Goal: Information Seeking & Learning: Check status

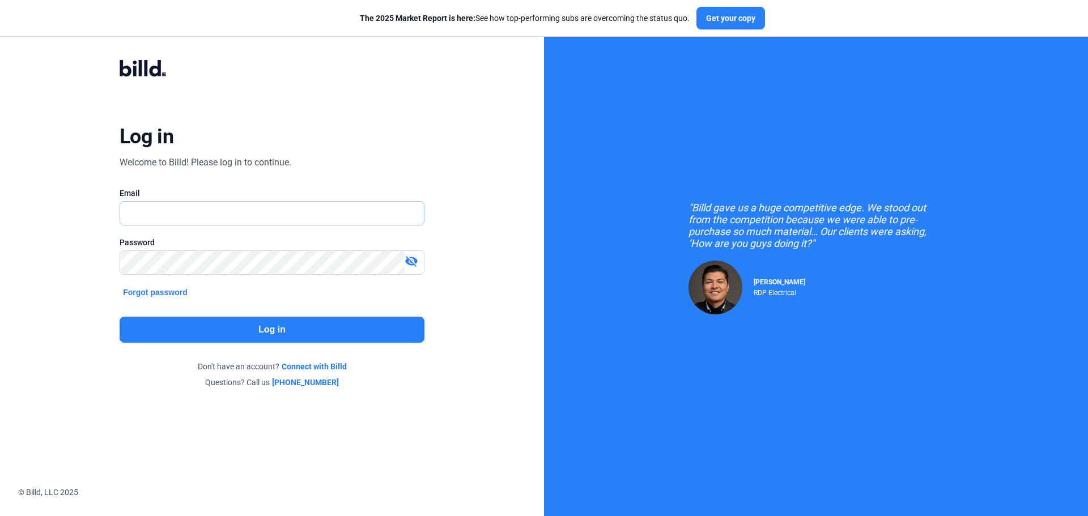
type input "[EMAIL_ADDRESS][DOMAIN_NAME]"
click at [226, 330] on button "Log in" at bounding box center [272, 330] width 305 height 26
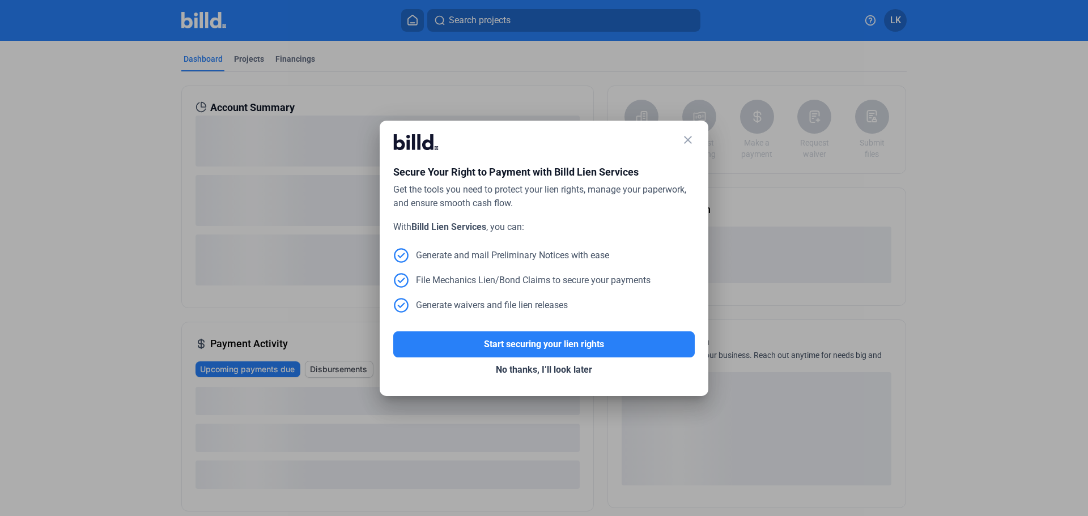
click at [686, 147] on div "close" at bounding box center [688, 141] width 14 height 16
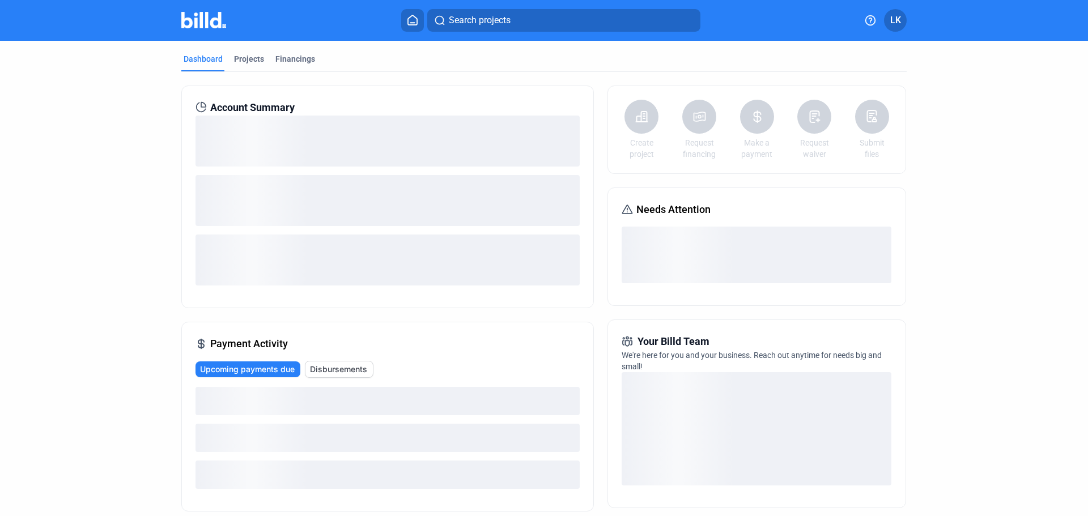
click at [687, 143] on link "Request financing" at bounding box center [699, 148] width 40 height 23
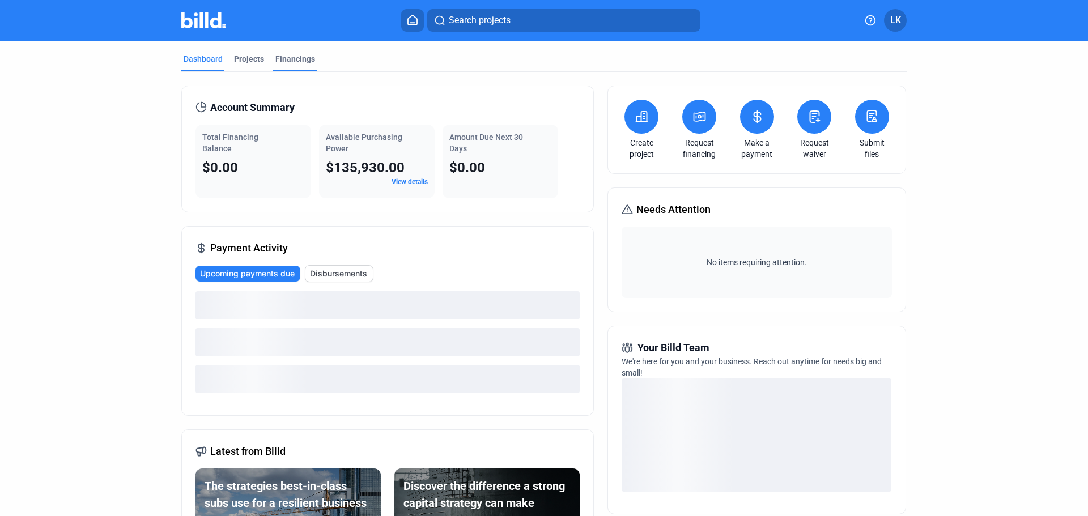
click at [275, 62] on div "Financings" at bounding box center [295, 58] width 40 height 11
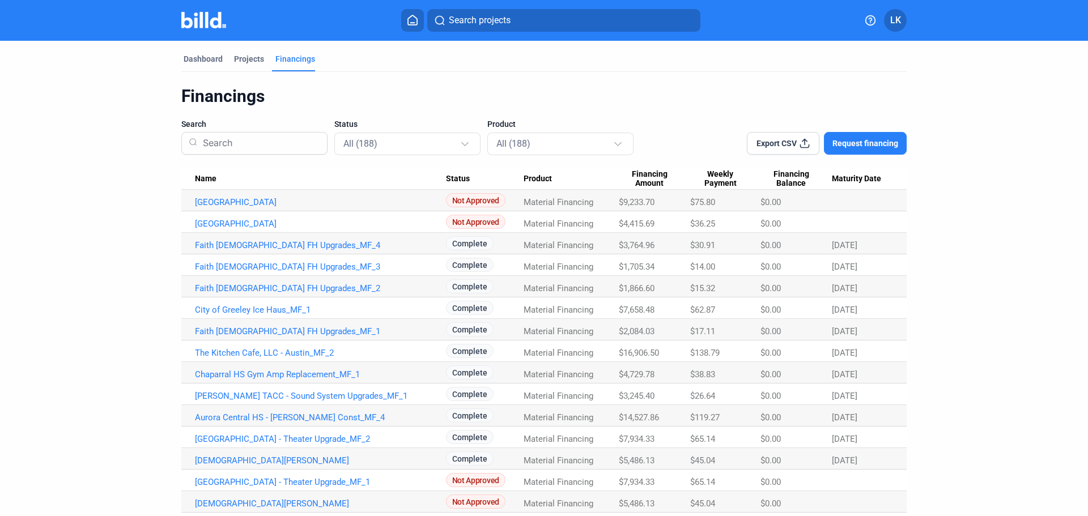
drag, startPoint x: 900, startPoint y: 21, endPoint x: 903, endPoint y: 37, distance: 16.7
click at [903, 37] on mat-toolbar "Search projects LK" at bounding box center [544, 20] width 1088 height 41
click at [894, 19] on span "LK" at bounding box center [895, 21] width 11 height 14
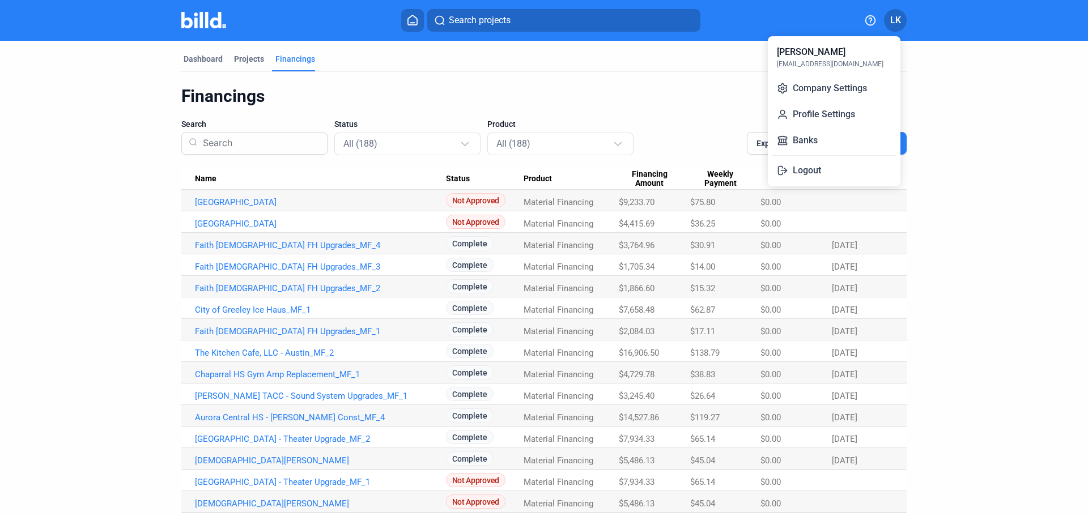
click at [184, 59] on div at bounding box center [544, 258] width 1088 height 516
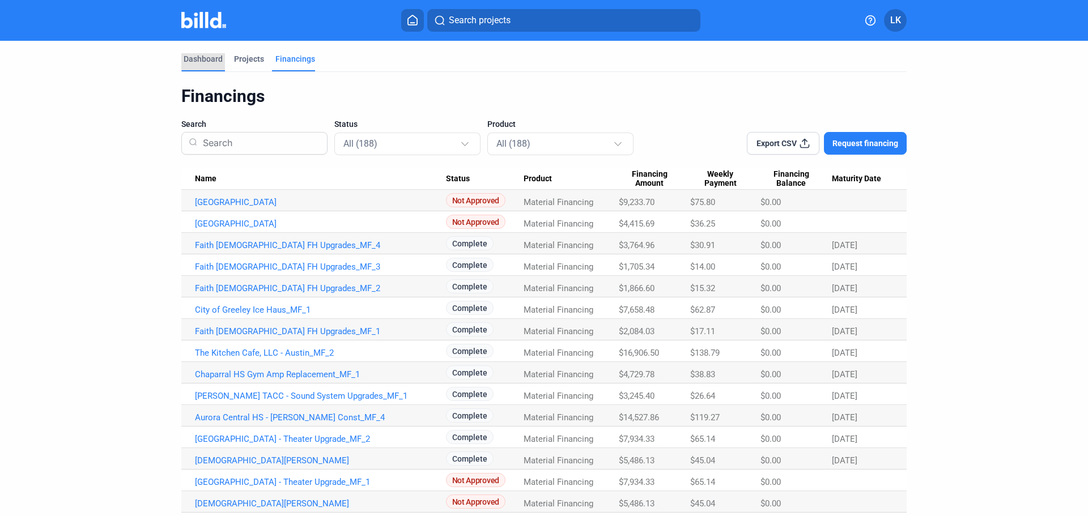
click at [206, 63] on div "Dashboard" at bounding box center [203, 58] width 39 height 11
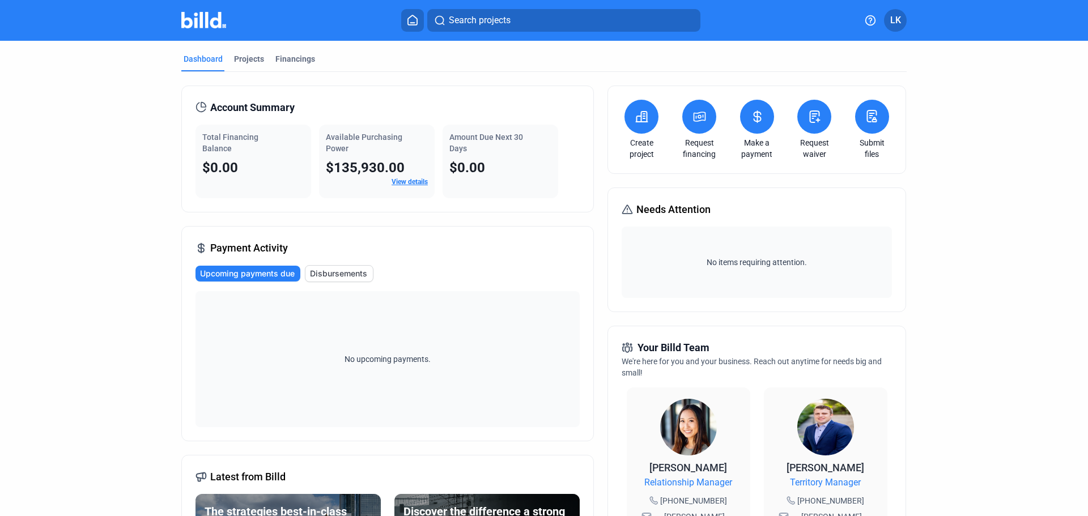
click at [267, 277] on span "Upcoming payments due" at bounding box center [247, 273] width 95 height 11
click at [312, 271] on span "Disbursements" at bounding box center [338, 273] width 57 height 11
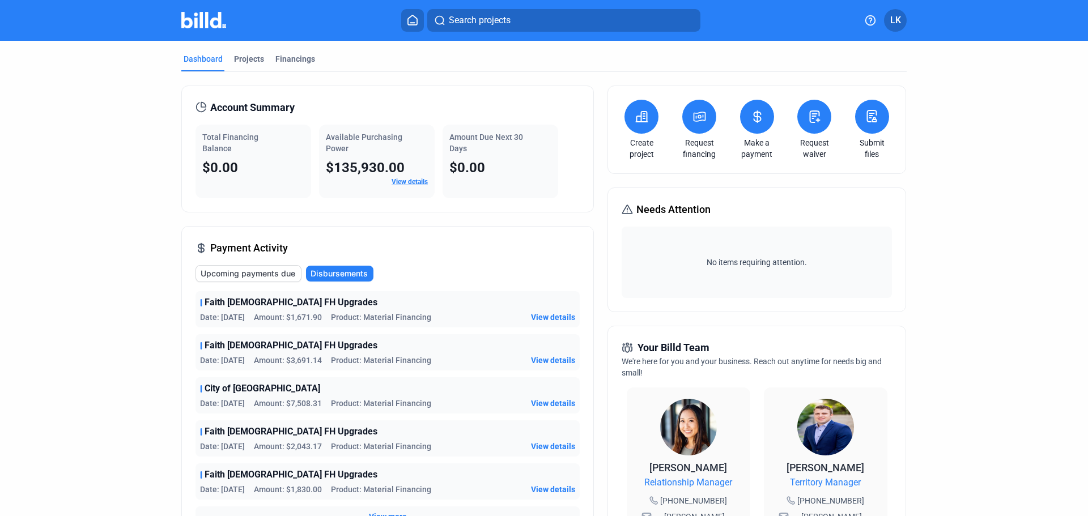
scroll to position [57, 0]
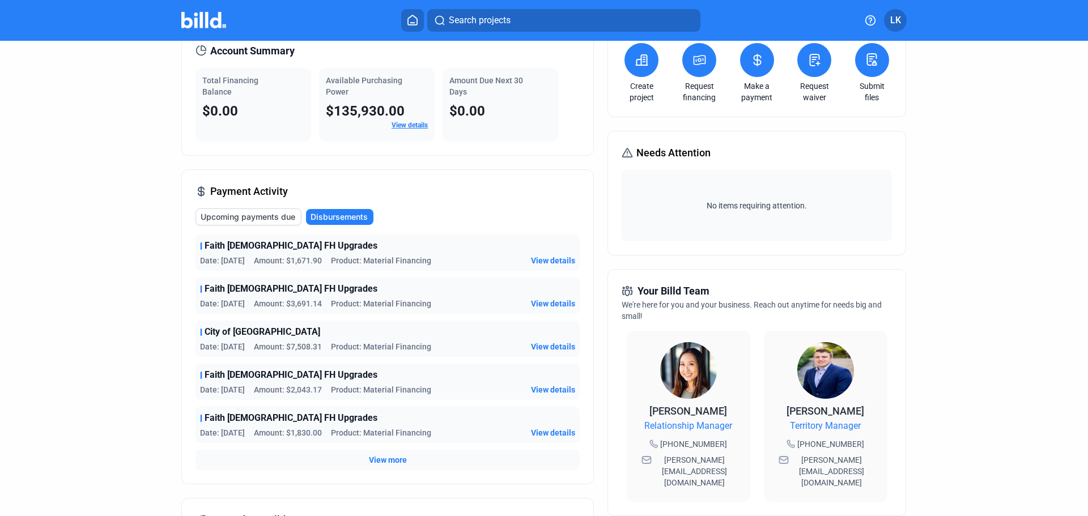
click at [393, 462] on span "View more" at bounding box center [388, 460] width 38 height 11
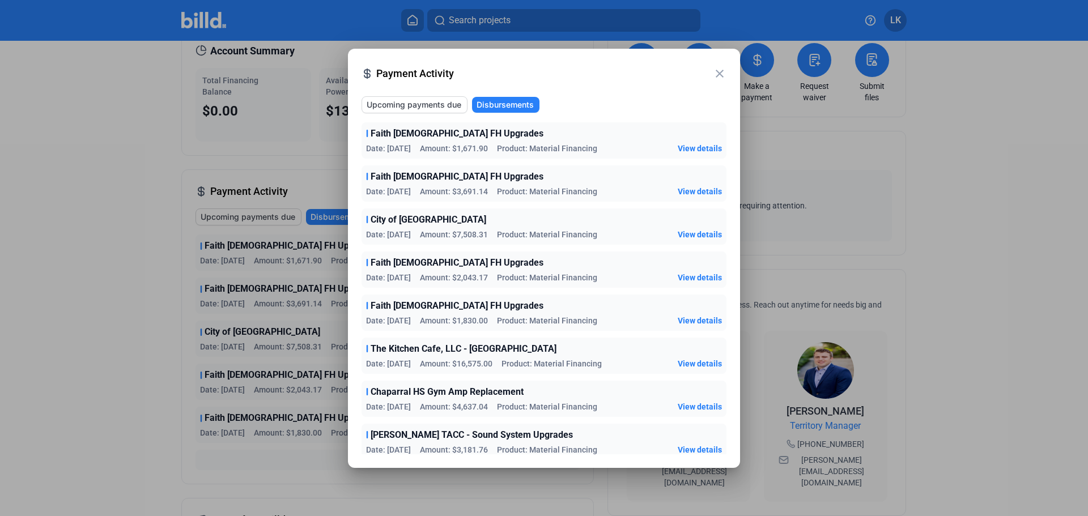
click at [544, 177] on div "Faith [DEMOGRAPHIC_DATA] FH Upgrades" at bounding box center [544, 177] width 356 height 14
click at [691, 146] on span "View details" at bounding box center [700, 148] width 44 height 11
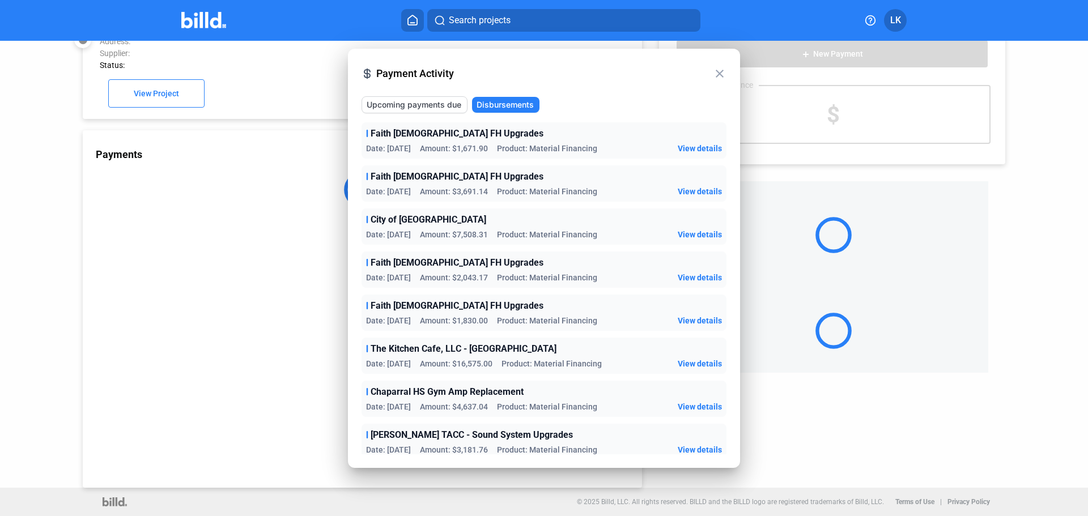
scroll to position [31, 0]
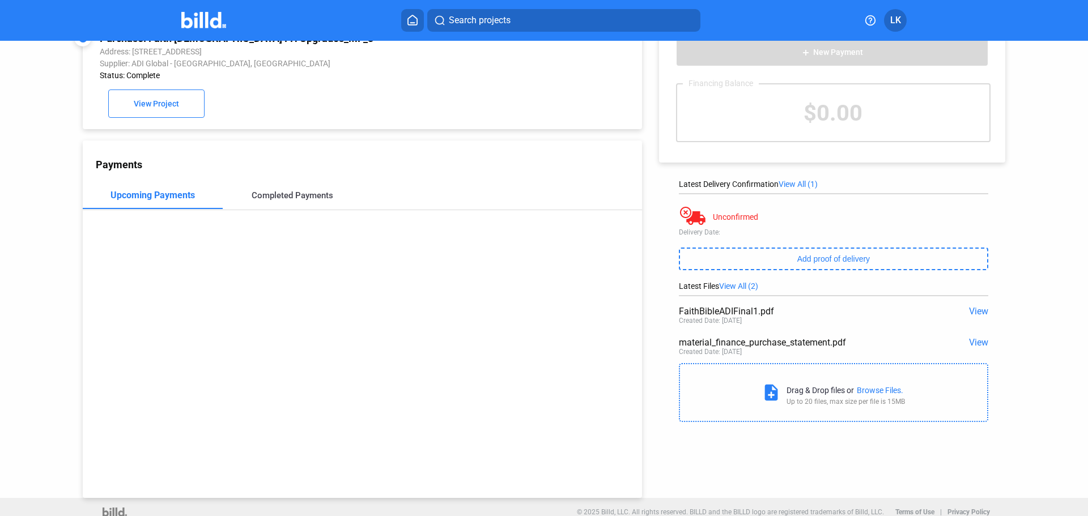
click at [304, 194] on div "Completed Payments" at bounding box center [293, 195] width 82 height 10
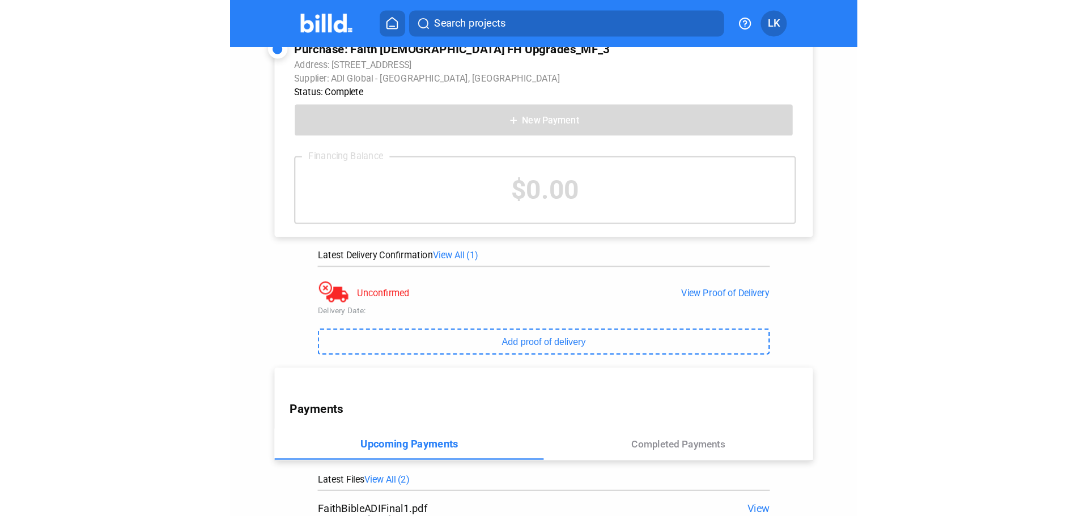
scroll to position [0, 0]
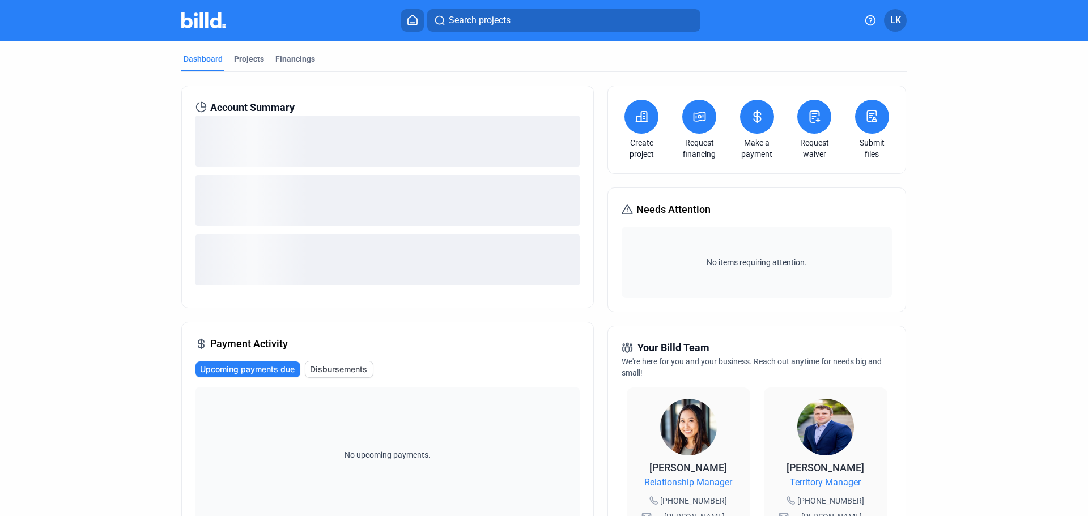
click at [339, 373] on span "Disbursements" at bounding box center [338, 369] width 57 height 11
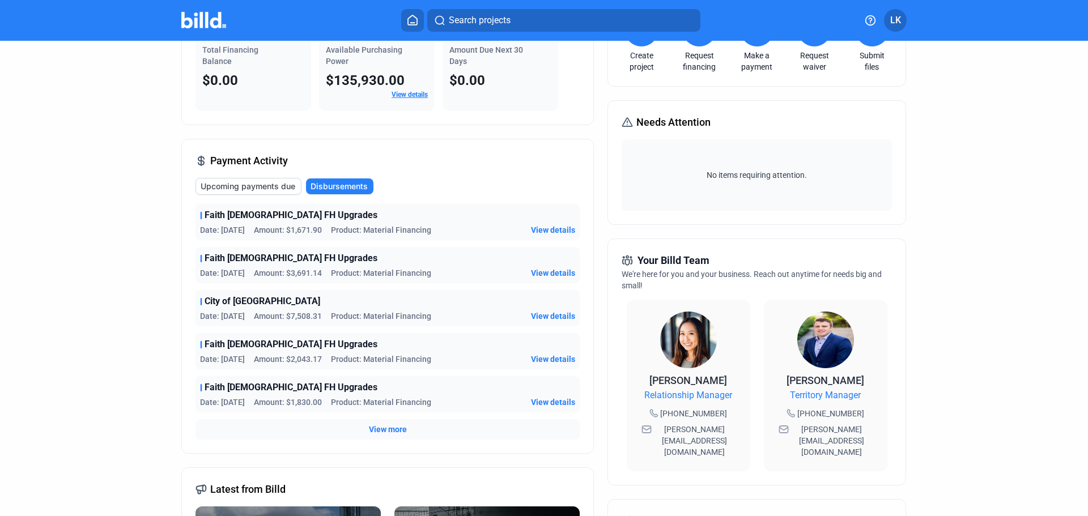
scroll to position [113, 0]
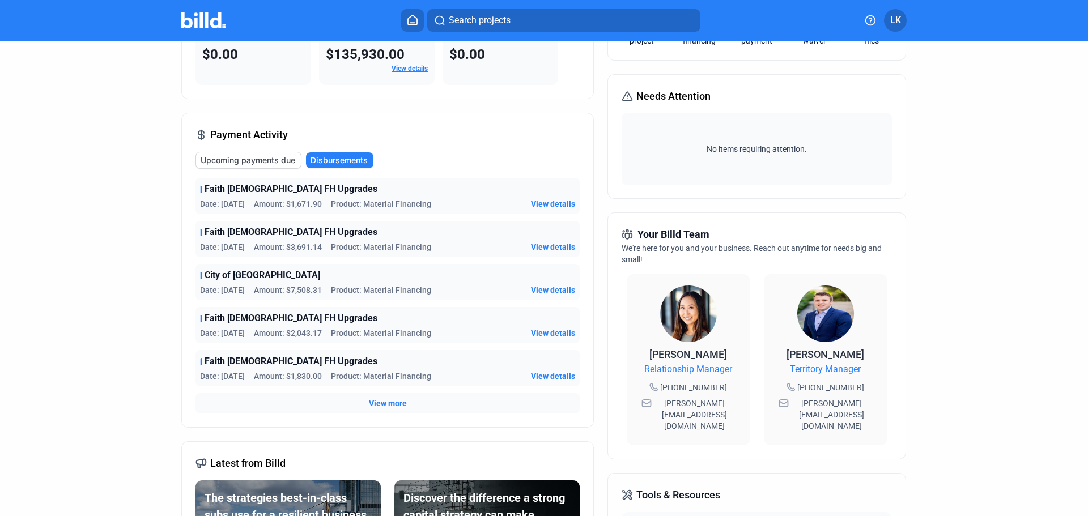
click at [396, 401] on span "View more" at bounding box center [388, 403] width 38 height 11
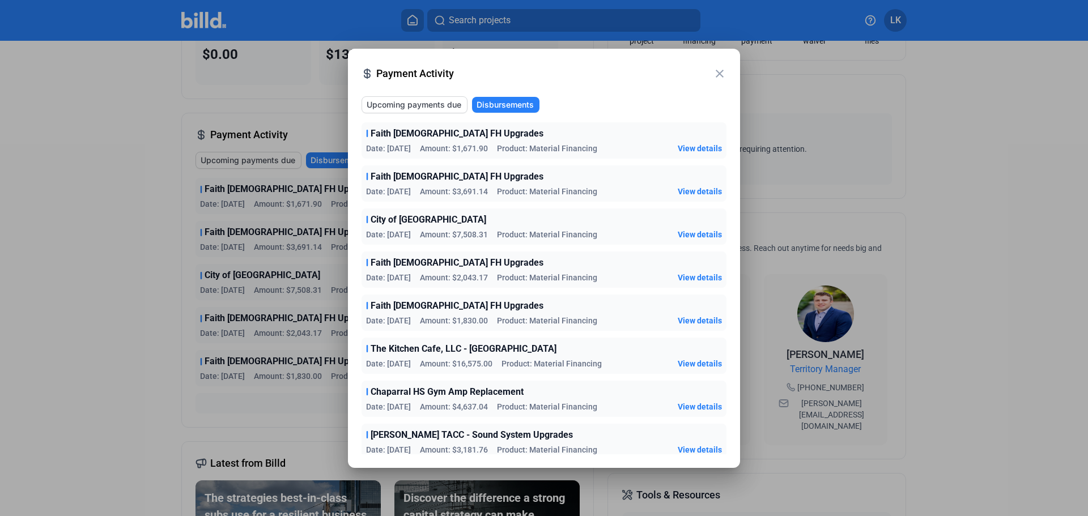
click at [686, 148] on span "View details" at bounding box center [700, 148] width 44 height 11
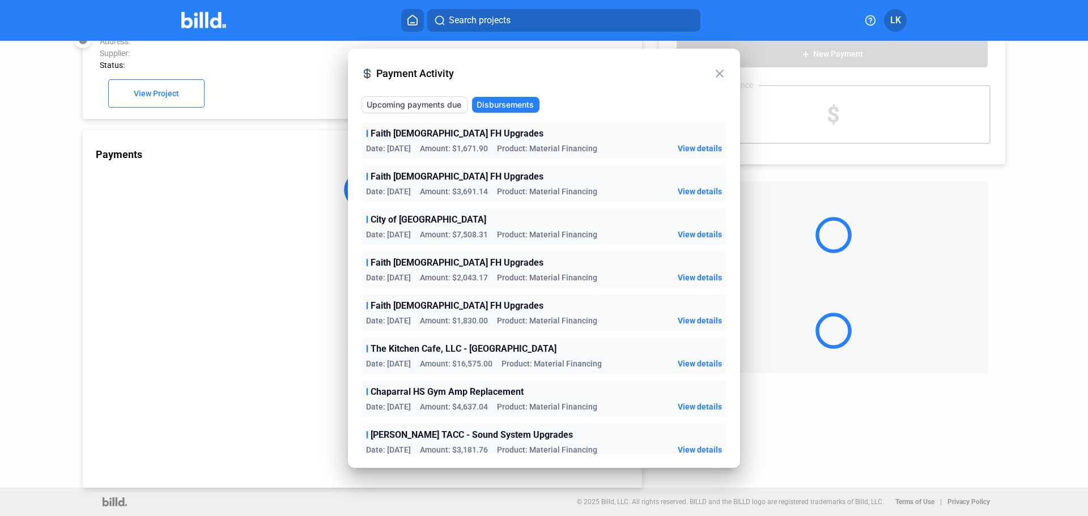
scroll to position [31, 0]
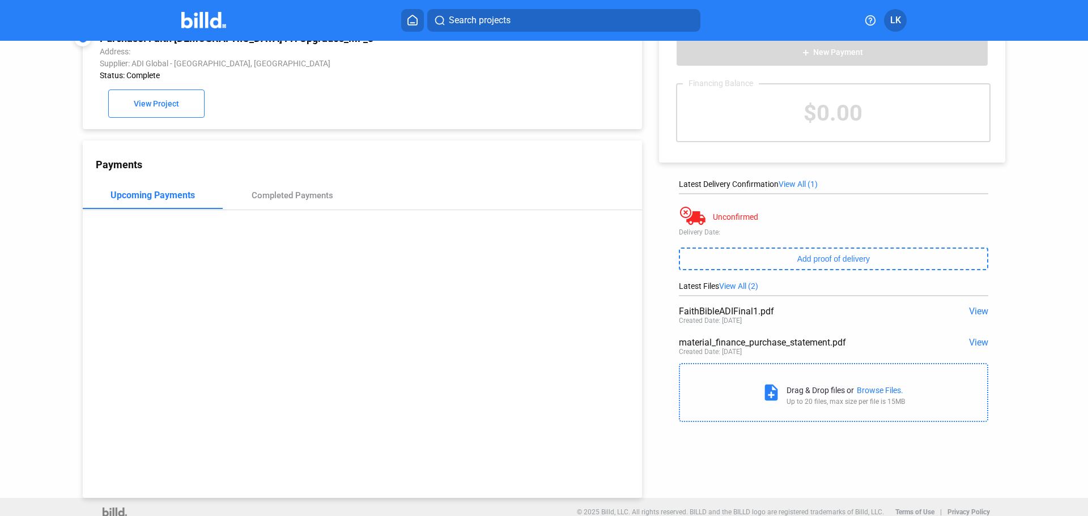
click at [969, 311] on span "View" at bounding box center [978, 311] width 19 height 11
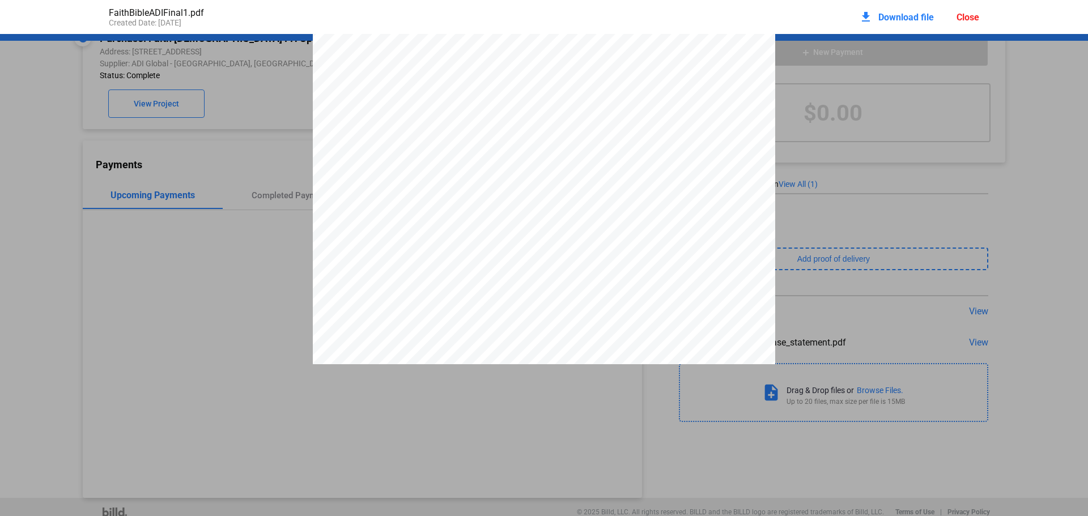
scroll to position [52, 0]
click at [957, 22] on div "Close" at bounding box center [968, 17] width 23 height 11
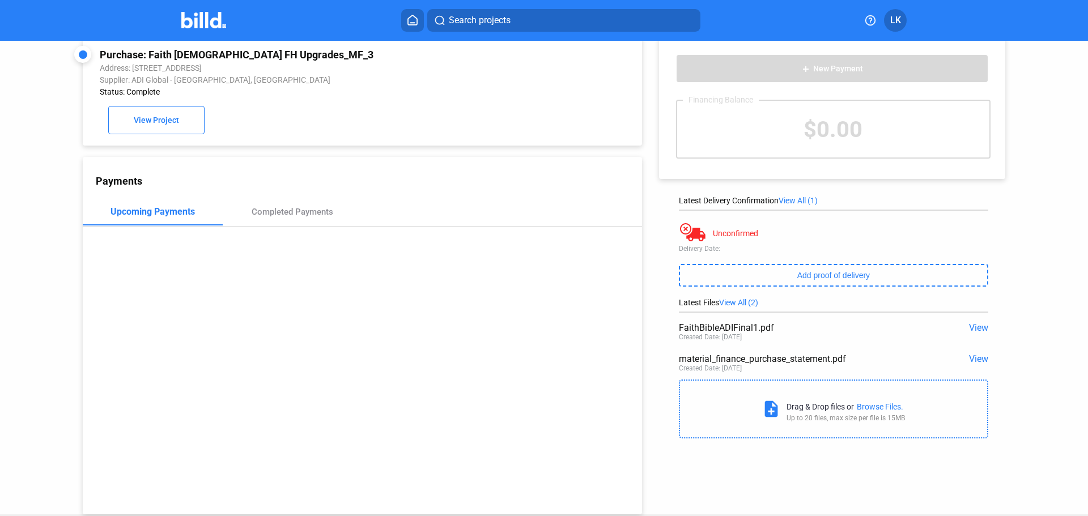
scroll to position [0, 0]
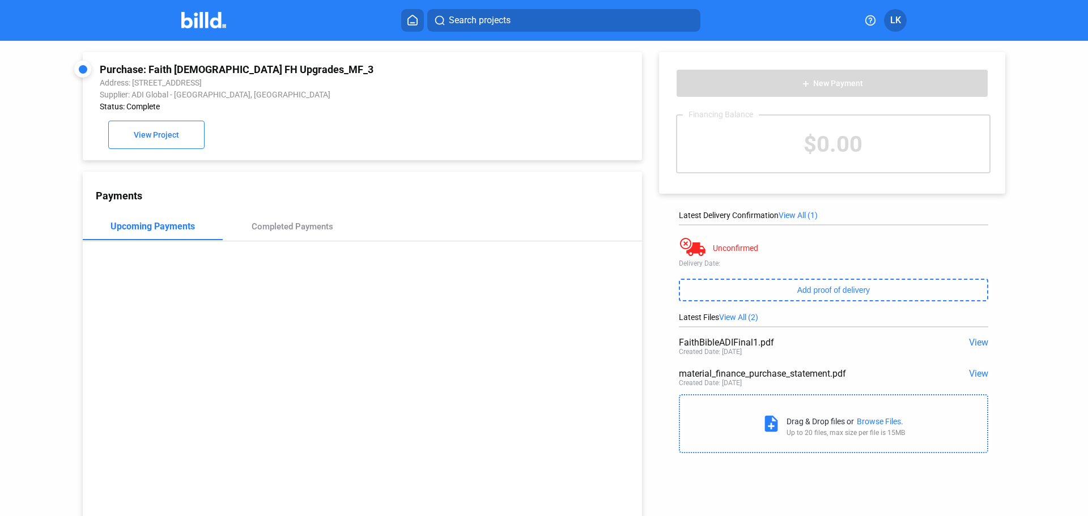
click at [414, 21] on icon at bounding box center [412, 20] width 11 height 11
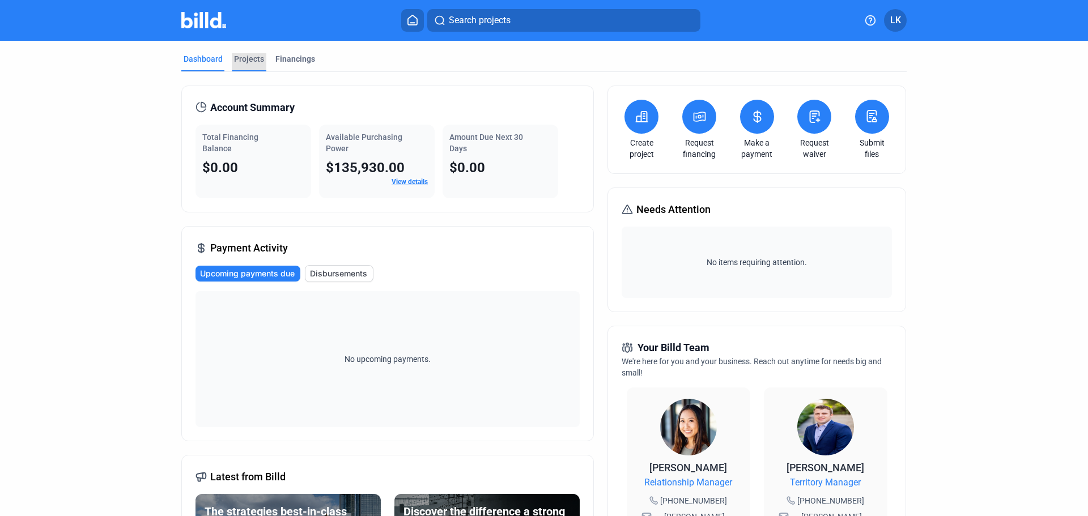
click at [244, 58] on div "Projects" at bounding box center [249, 58] width 30 height 11
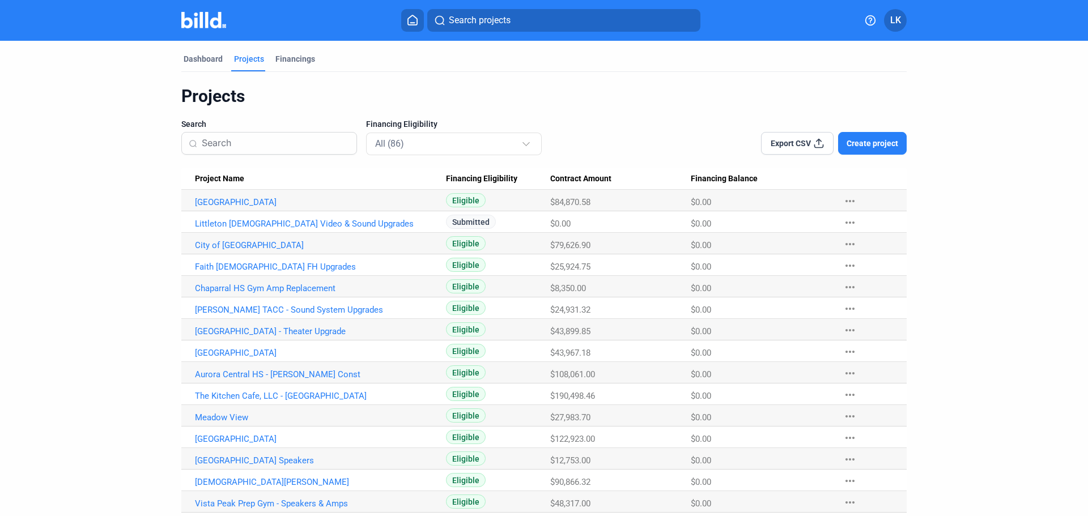
click at [843, 198] on mat-icon "more_horiz" at bounding box center [850, 201] width 14 height 14
click at [287, 55] on div at bounding box center [544, 258] width 1088 height 516
click at [299, 57] on div "Financings" at bounding box center [295, 58] width 40 height 11
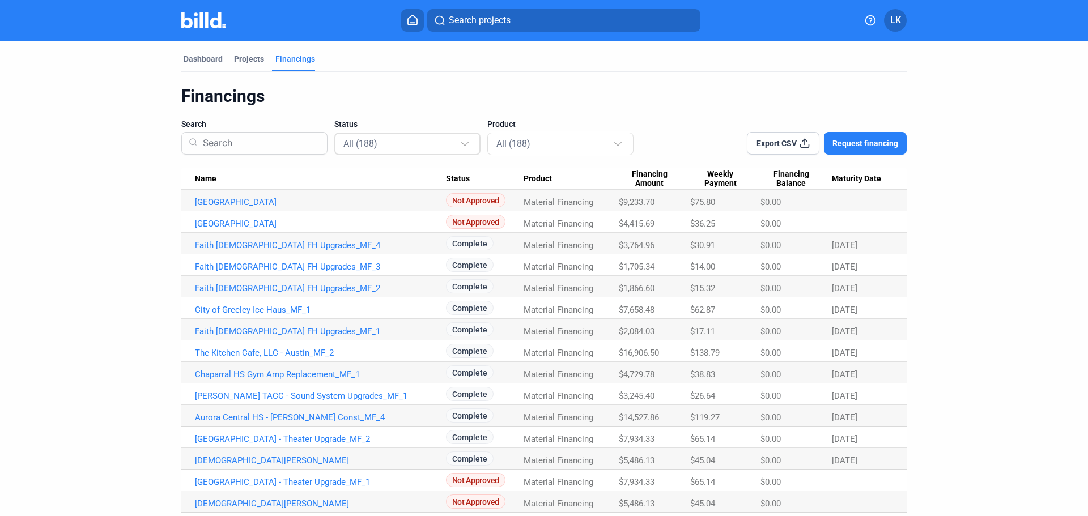
click at [367, 142] on mat-select-trigger "All (188)" at bounding box center [360, 143] width 34 height 11
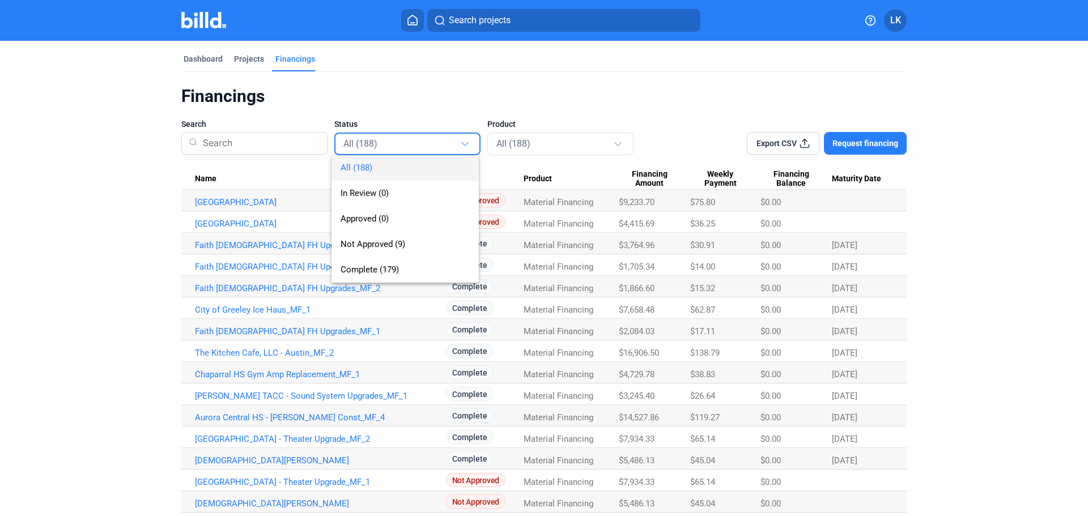
click at [498, 138] on div at bounding box center [544, 258] width 1088 height 516
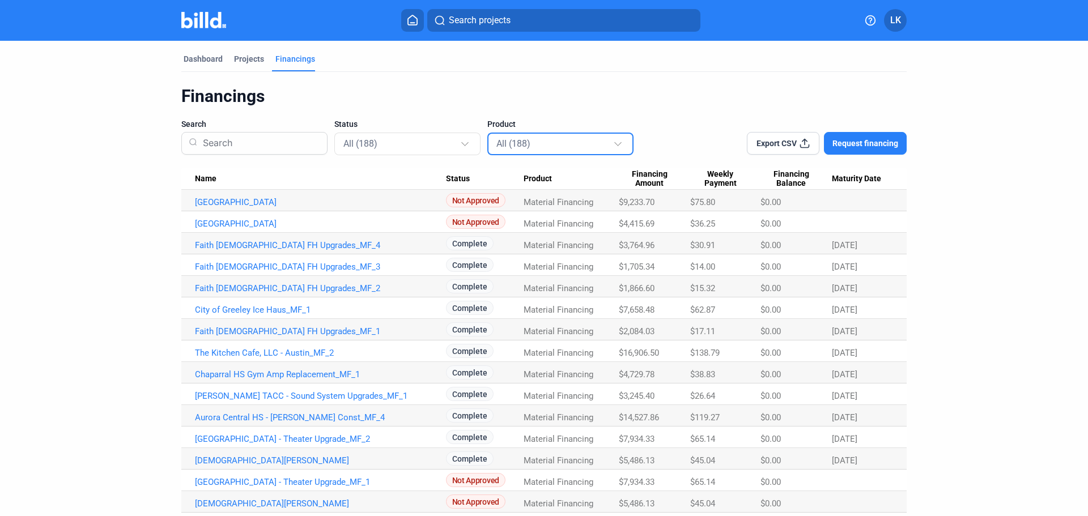
click at [498, 138] on div "All (188)" at bounding box center [554, 143] width 117 height 15
click at [430, 140] on div at bounding box center [544, 258] width 1088 height 516
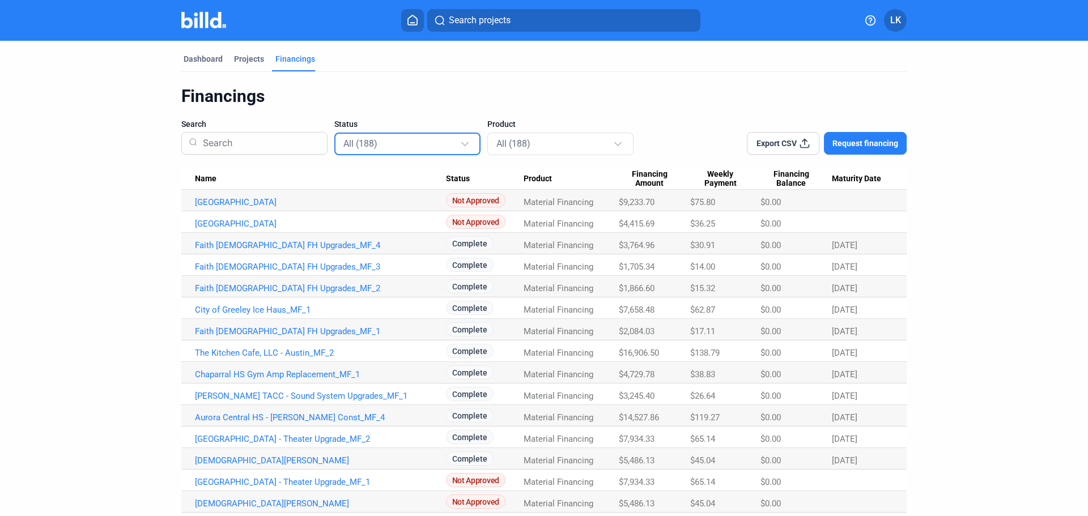
click at [430, 140] on div "All (188)" at bounding box center [401, 143] width 117 height 15
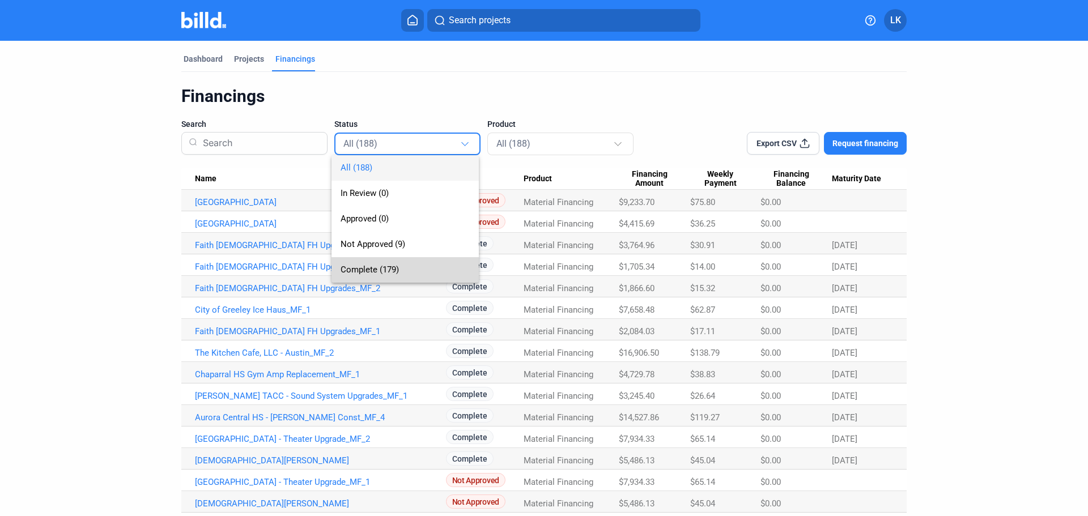
click at [389, 271] on span "Complete (179)" at bounding box center [370, 270] width 58 height 10
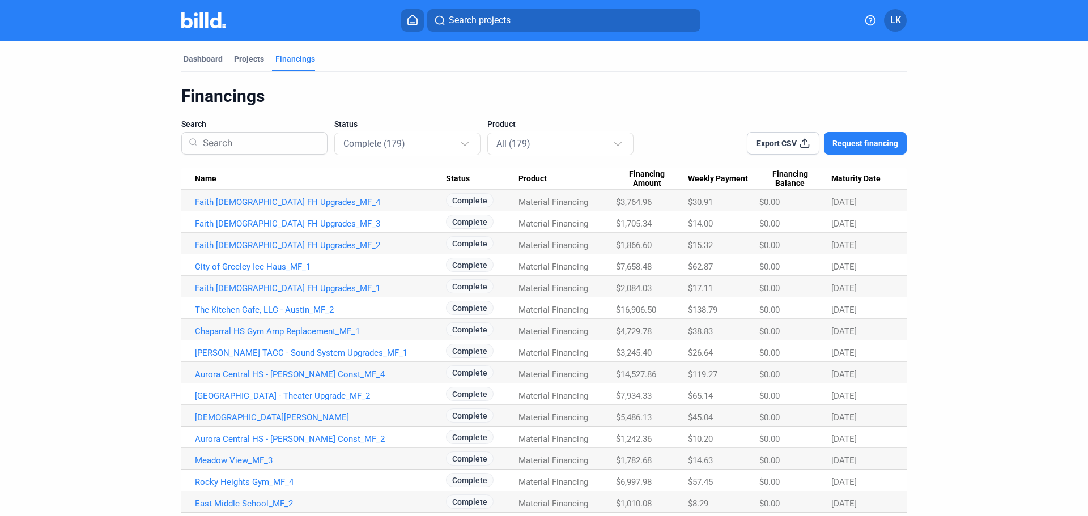
click at [222, 245] on link "Faith [DEMOGRAPHIC_DATA] FH Upgrades_MF_2" at bounding box center [320, 245] width 251 height 10
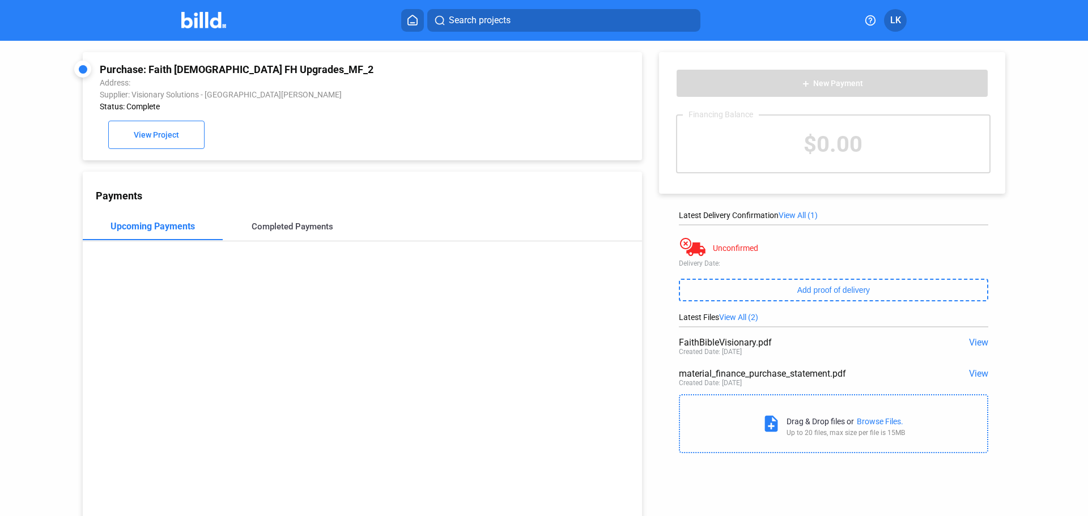
click at [258, 238] on div "Completed Payments" at bounding box center [293, 226] width 140 height 27
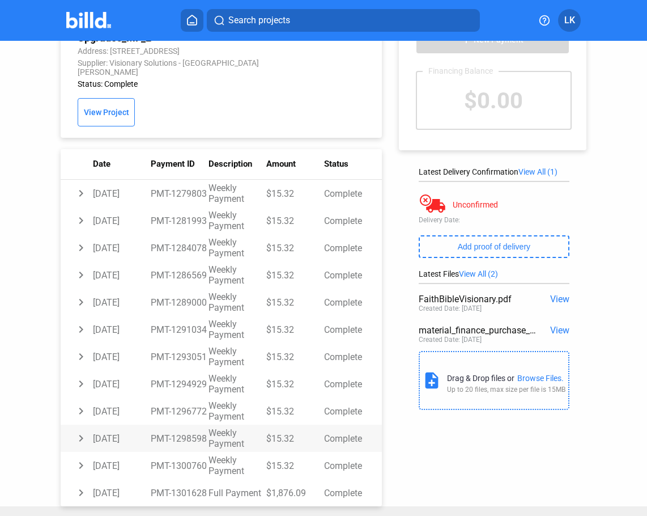
scroll to position [71, 0]
click at [86, 479] on td "chevron_right" at bounding box center [77, 492] width 32 height 27
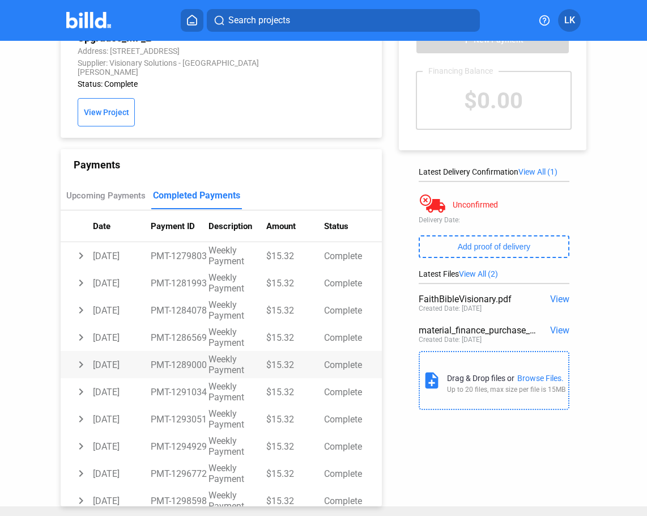
scroll to position [0, 0]
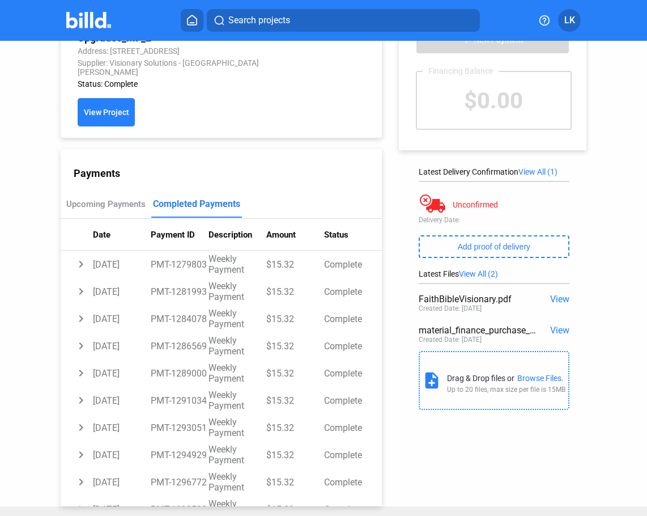
click at [87, 108] on span "View Project" at bounding box center [106, 112] width 45 height 9
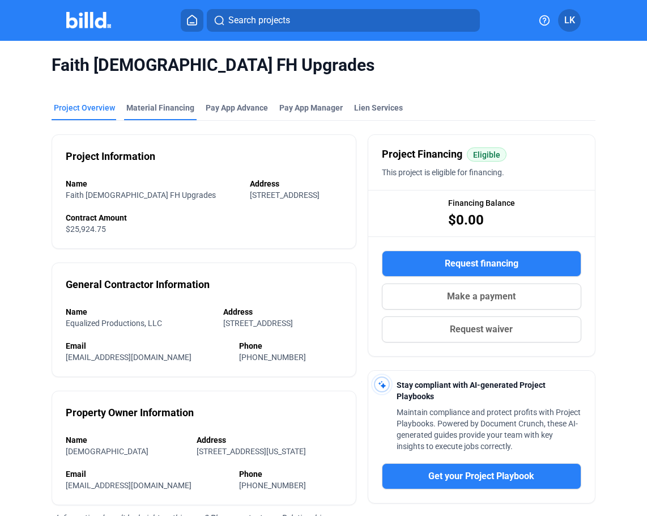
click at [163, 109] on div "Material Financing" at bounding box center [160, 107] width 68 height 11
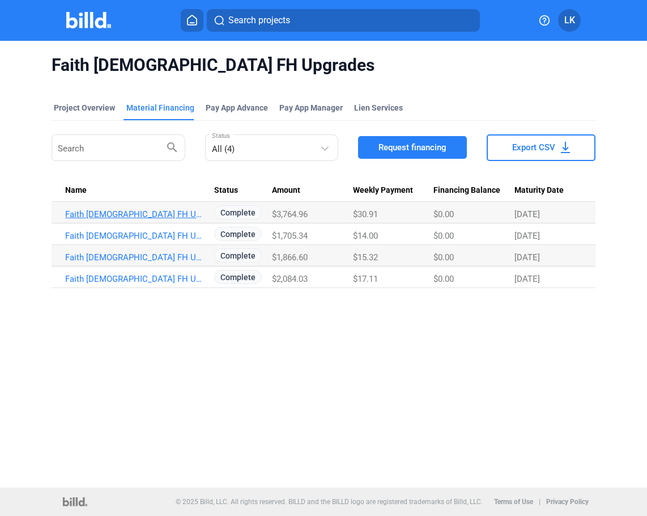
click at [96, 212] on link "Faith [DEMOGRAPHIC_DATA] FH Upgrades_MF_4" at bounding box center [135, 214] width 141 height 10
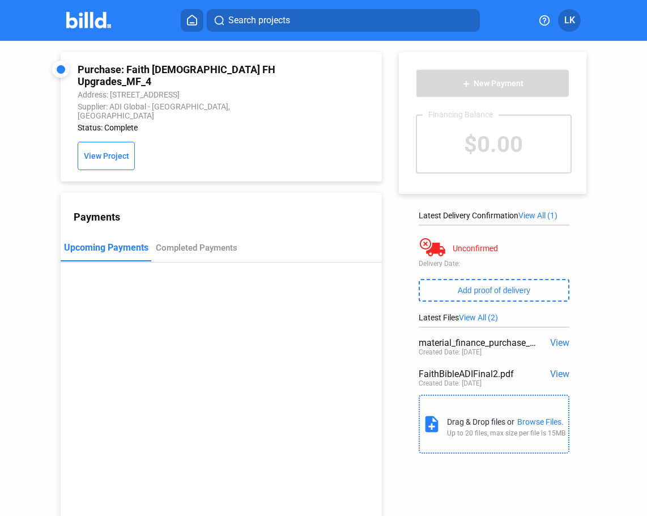
click at [554, 346] on span "View" at bounding box center [559, 342] width 19 height 11
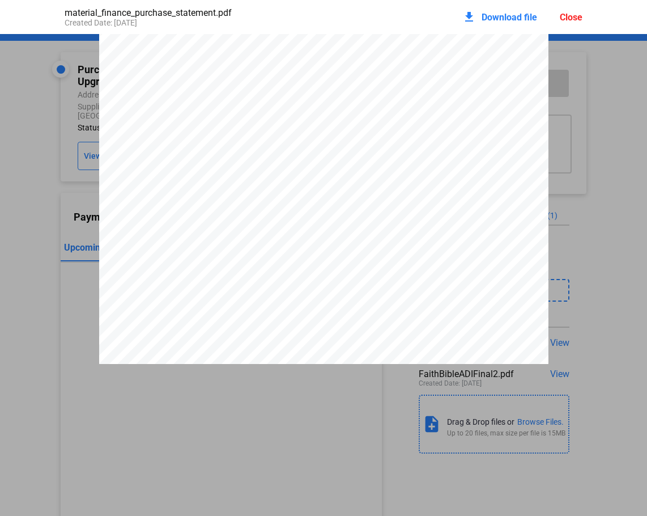
scroll to position [346, 0]
click at [568, 16] on div "Close" at bounding box center [571, 17] width 23 height 11
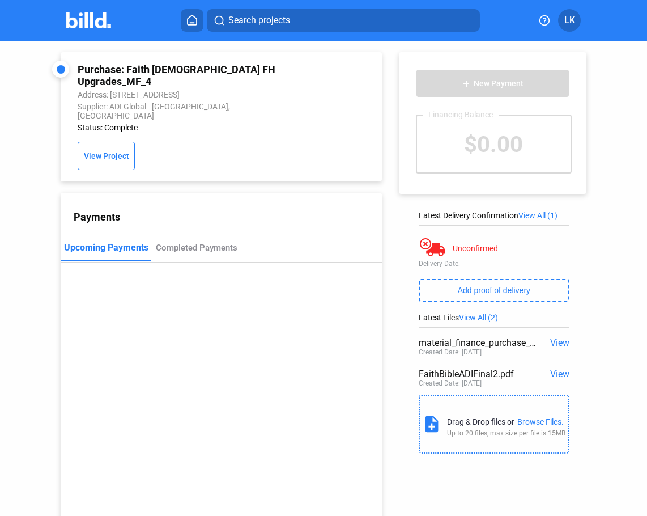
click at [553, 375] on span "View" at bounding box center [559, 373] width 19 height 11
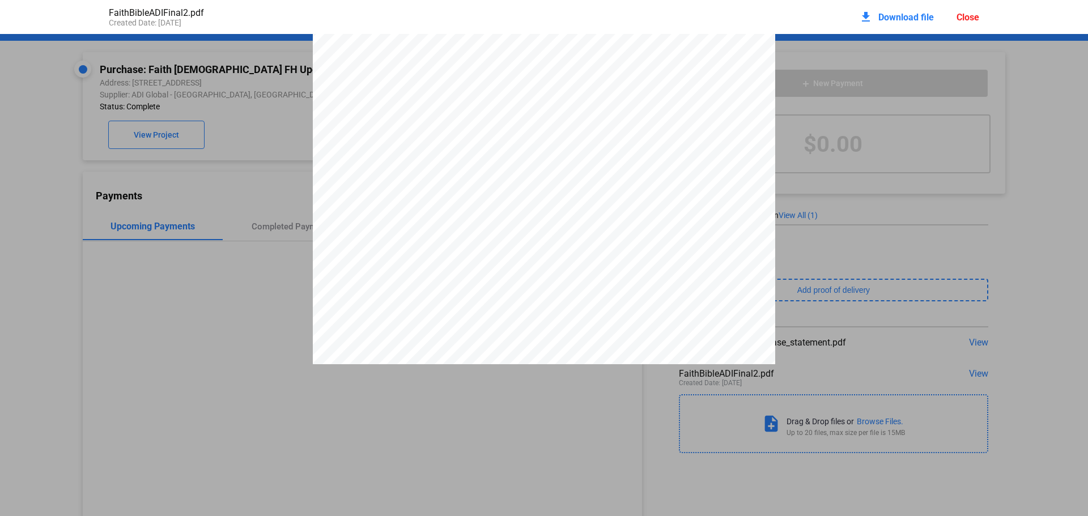
scroll to position [6, 0]
click at [977, 16] on div "Close" at bounding box center [968, 17] width 23 height 11
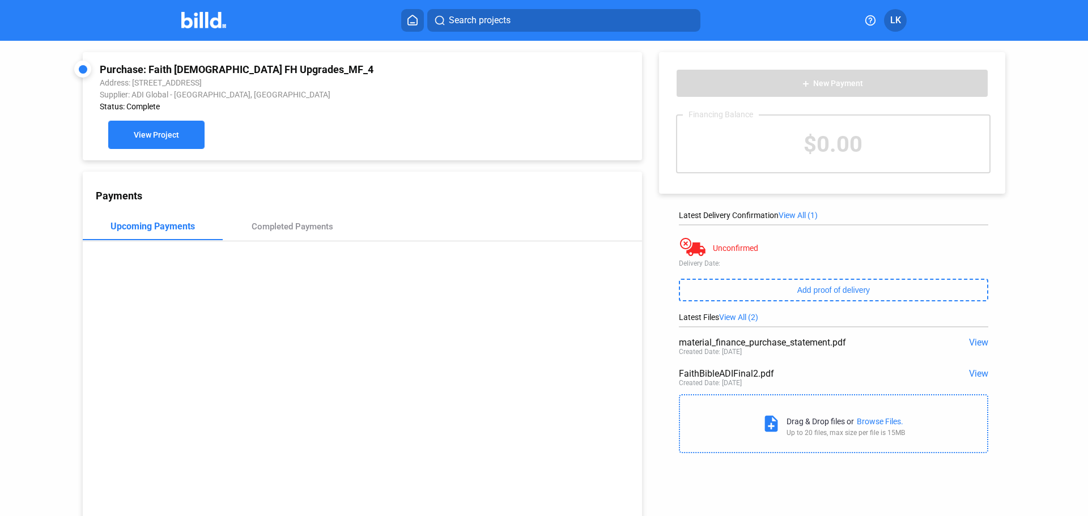
click at [173, 140] on span "View Project" at bounding box center [156, 135] width 45 height 9
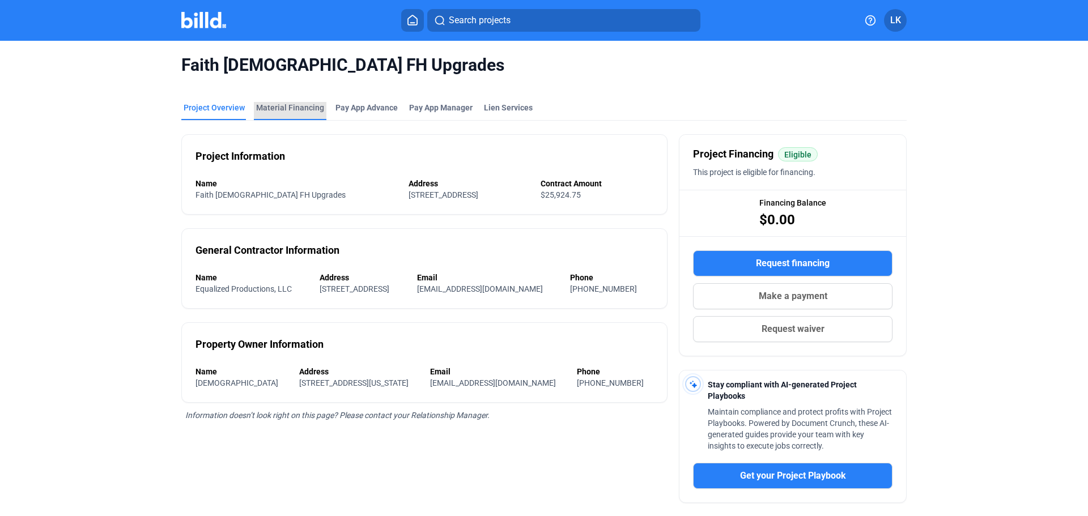
click at [308, 113] on div "Material Financing" at bounding box center [290, 111] width 73 height 18
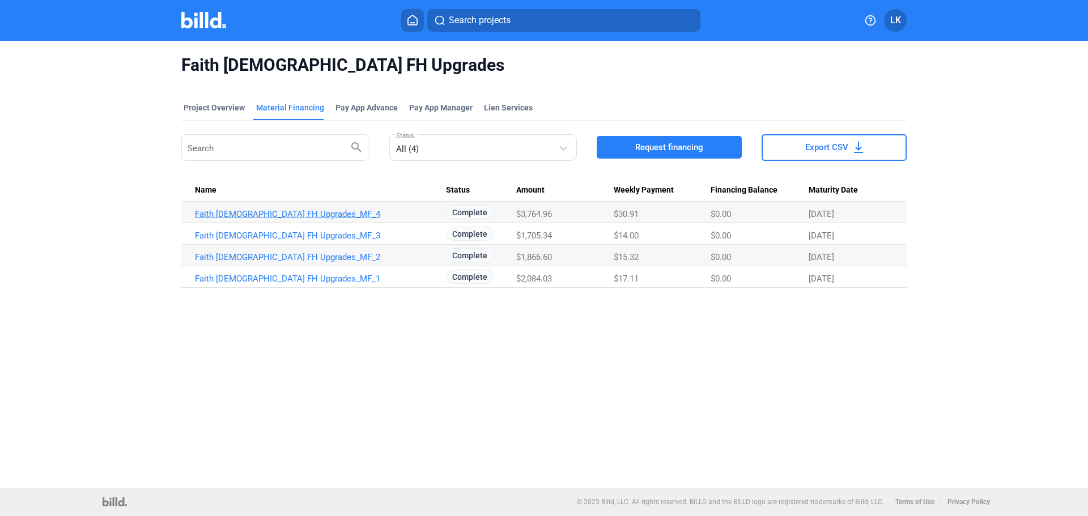
click at [223, 212] on link "Faith [DEMOGRAPHIC_DATA] FH Upgrades_MF_4" at bounding box center [320, 214] width 251 height 10
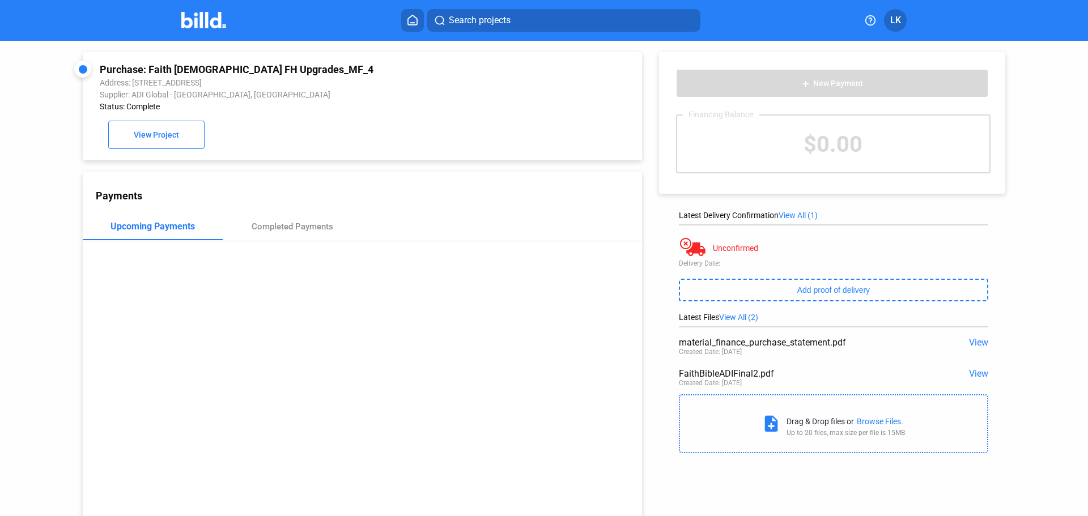
click at [969, 377] on span "View" at bounding box center [978, 373] width 19 height 11
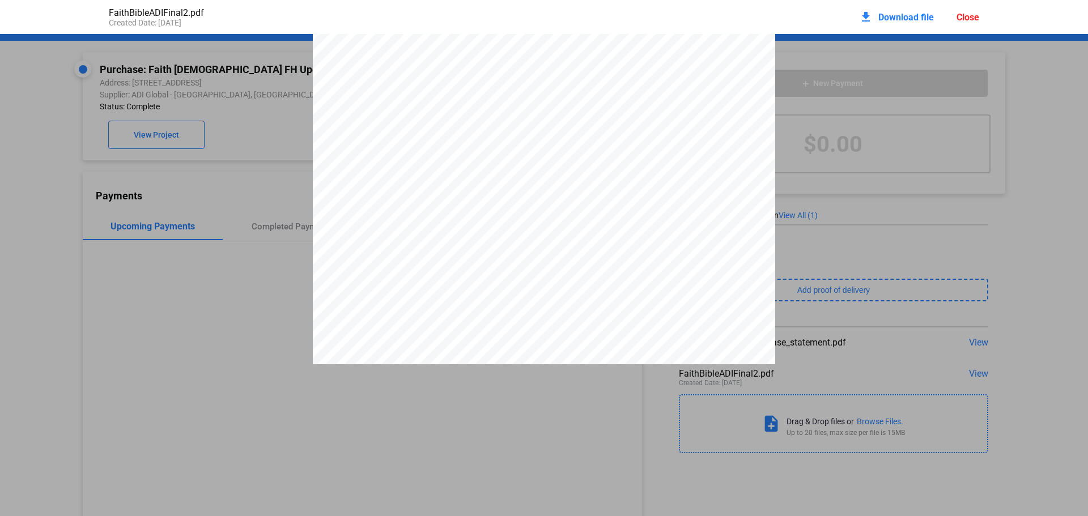
scroll to position [279, 0]
click at [734, 165] on span "3691.14" at bounding box center [739, 168] width 42 height 9
click at [977, 15] on div "Close" at bounding box center [968, 17] width 23 height 11
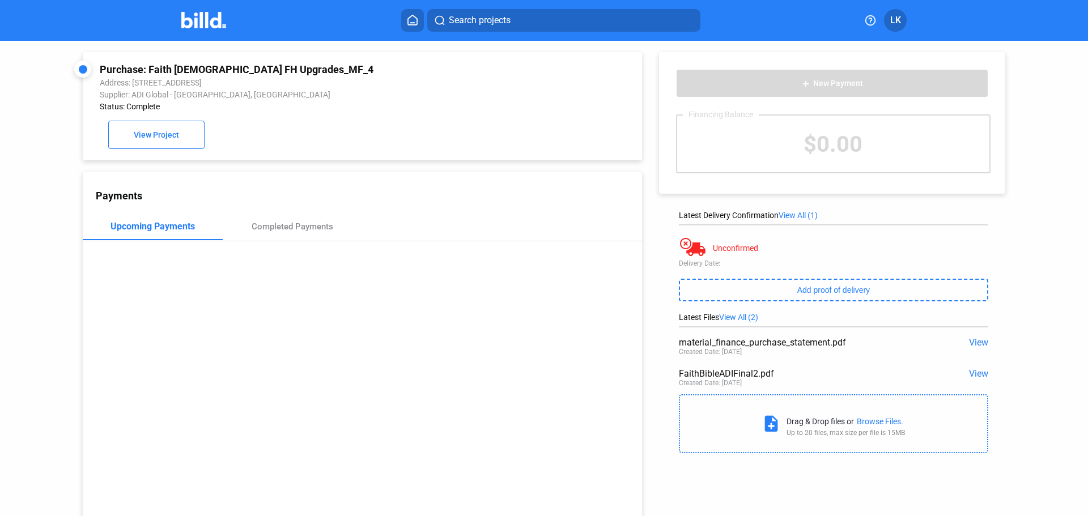
click at [887, 19] on button "LK" at bounding box center [895, 20] width 23 height 23
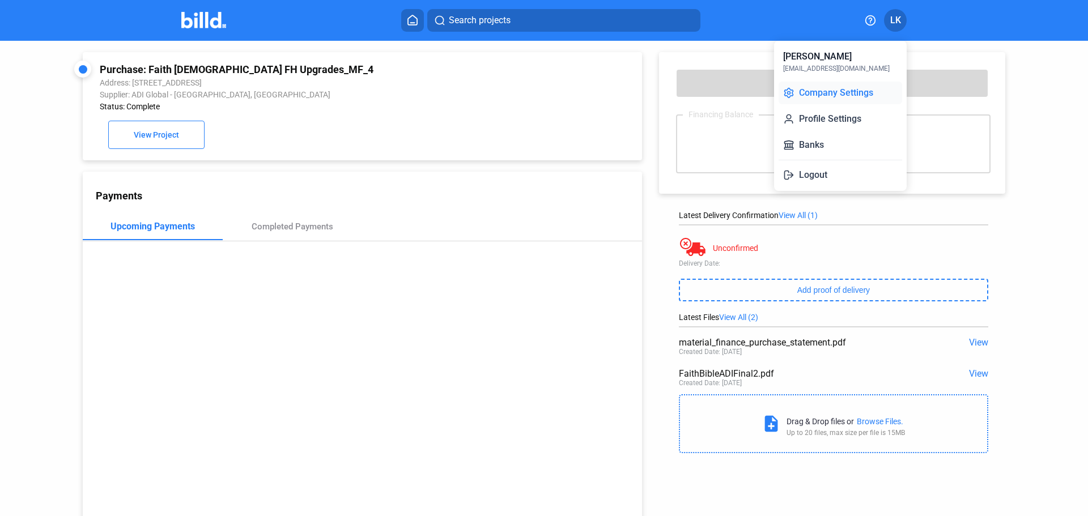
click at [857, 103] on button "Company Settings" at bounding box center [841, 93] width 124 height 23
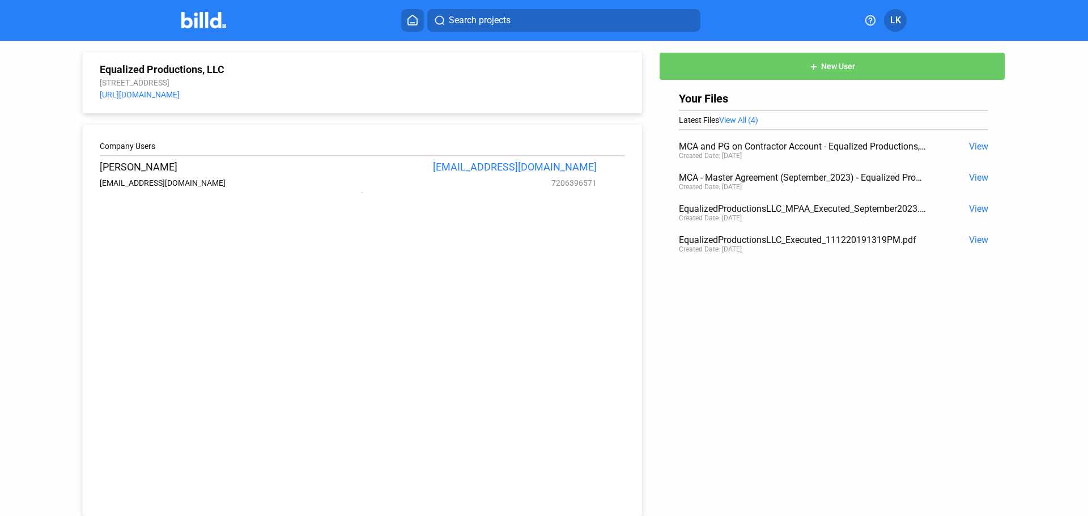
click at [893, 24] on span "LK" at bounding box center [895, 21] width 11 height 14
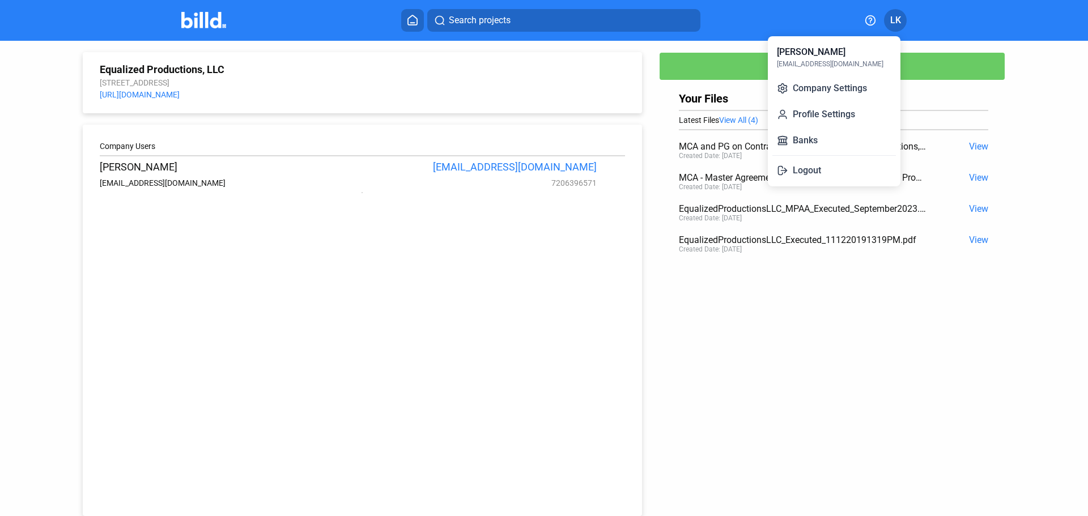
click at [207, 21] on div at bounding box center [544, 258] width 1088 height 516
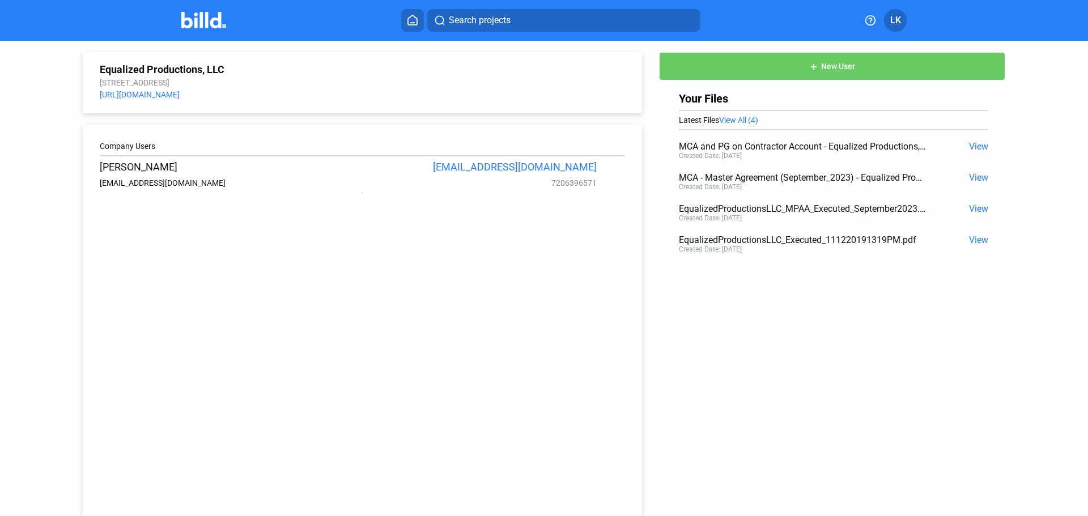
click at [207, 21] on img at bounding box center [203, 20] width 45 height 16
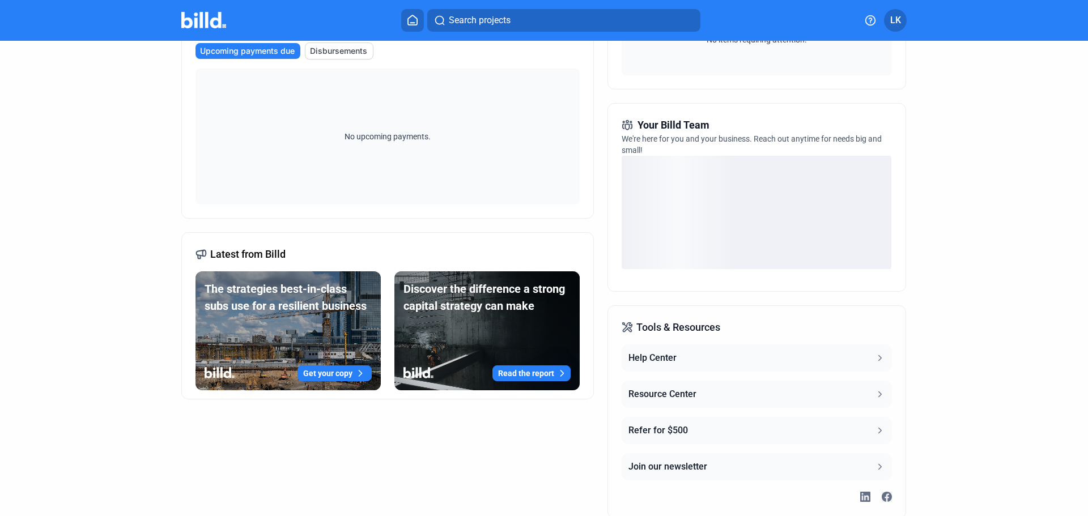
scroll to position [227, 0]
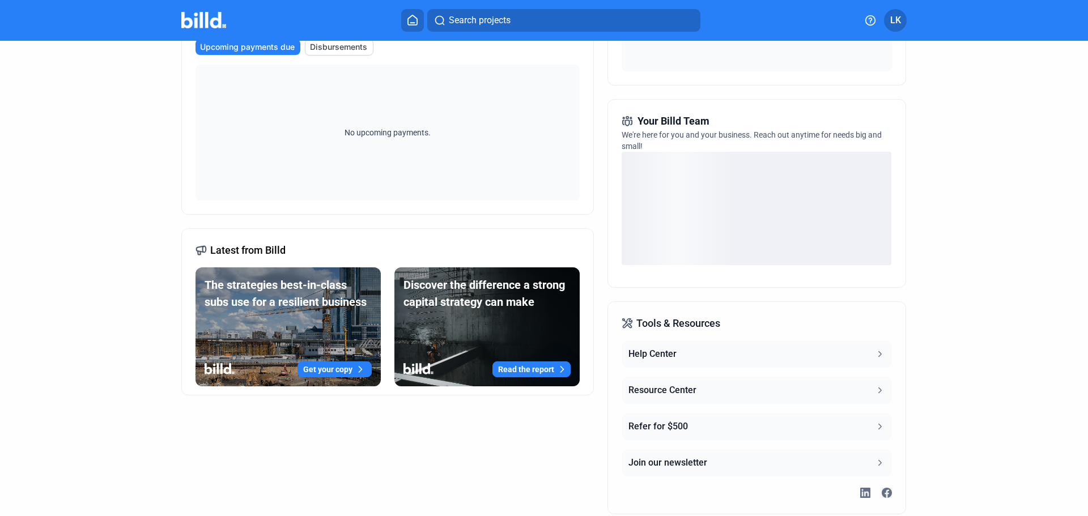
click at [881, 353] on div "Tools & Resources Help Center Resource Center Refer for $500 Join our newsletter" at bounding box center [757, 407] width 298 height 213
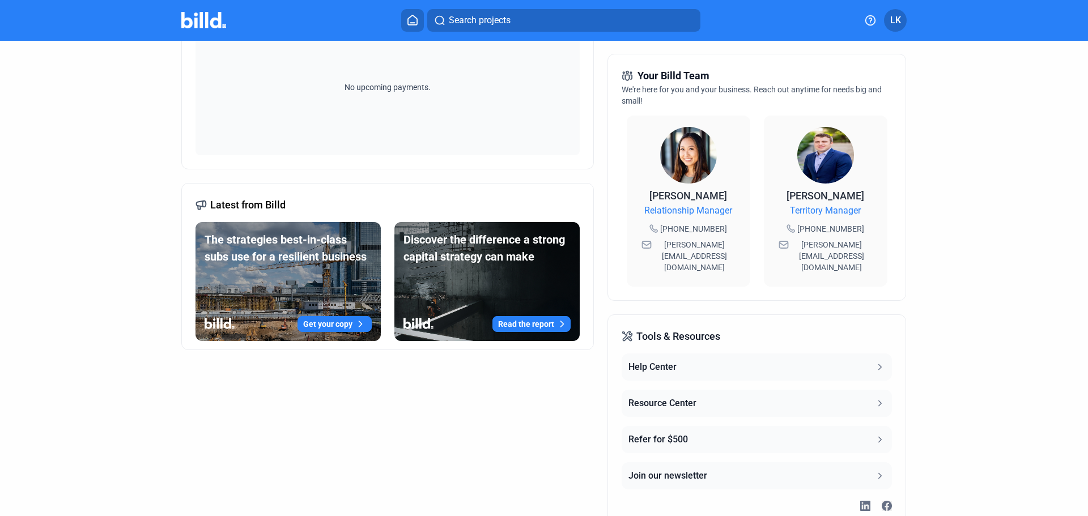
scroll to position [246, 0]
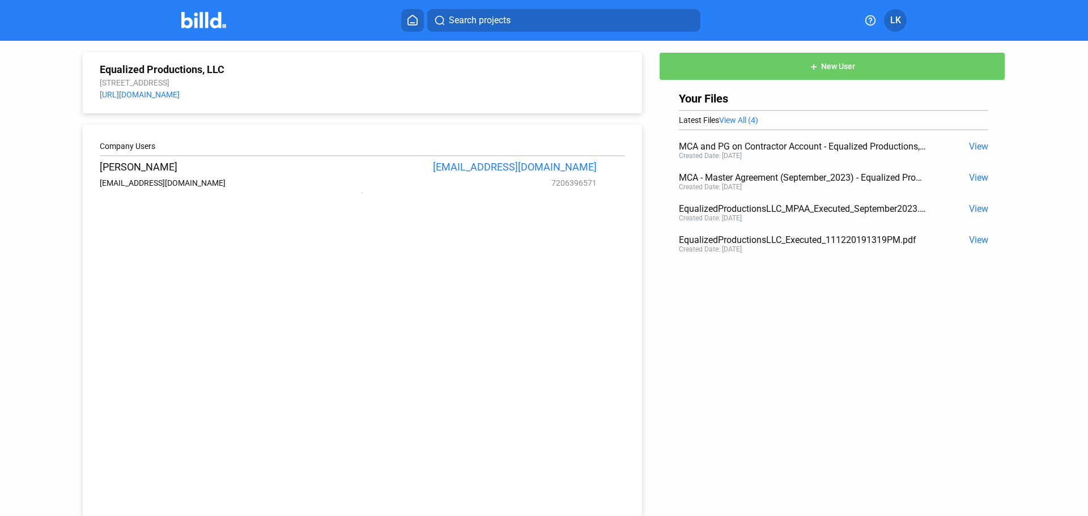
click at [215, 23] on img at bounding box center [203, 20] width 45 height 16
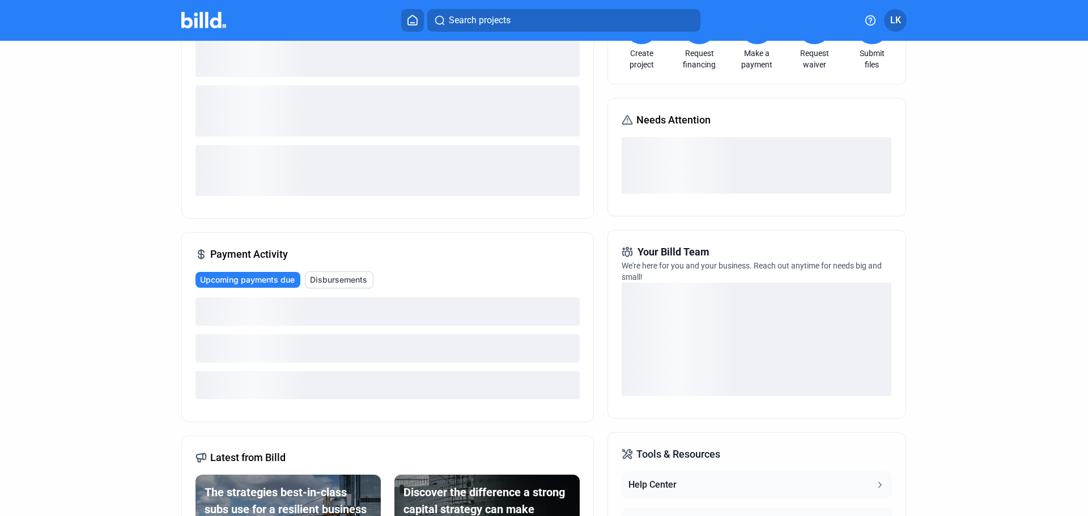
scroll to position [227, 0]
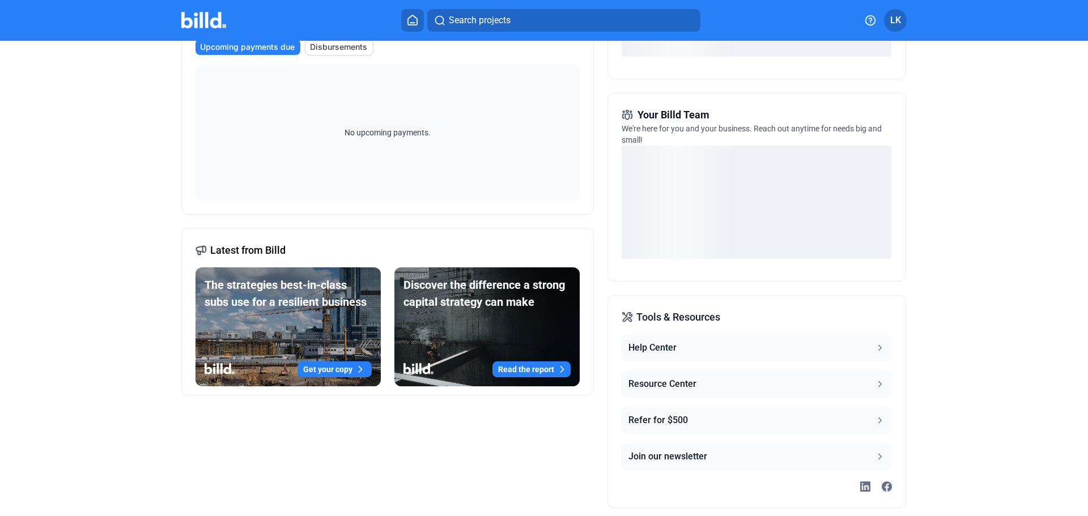
click at [880, 384] on icon at bounding box center [880, 384] width 10 height 10
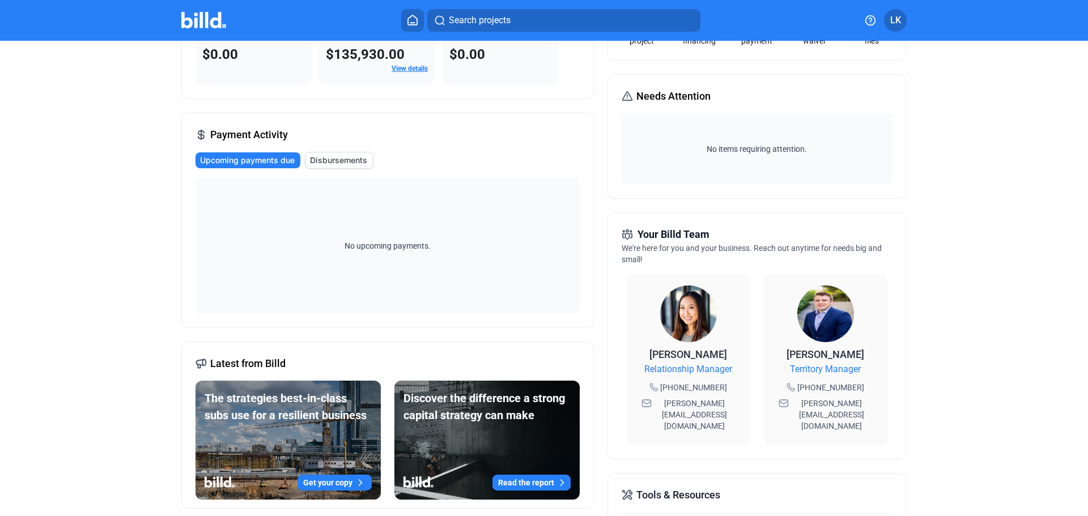
scroll to position [0, 0]
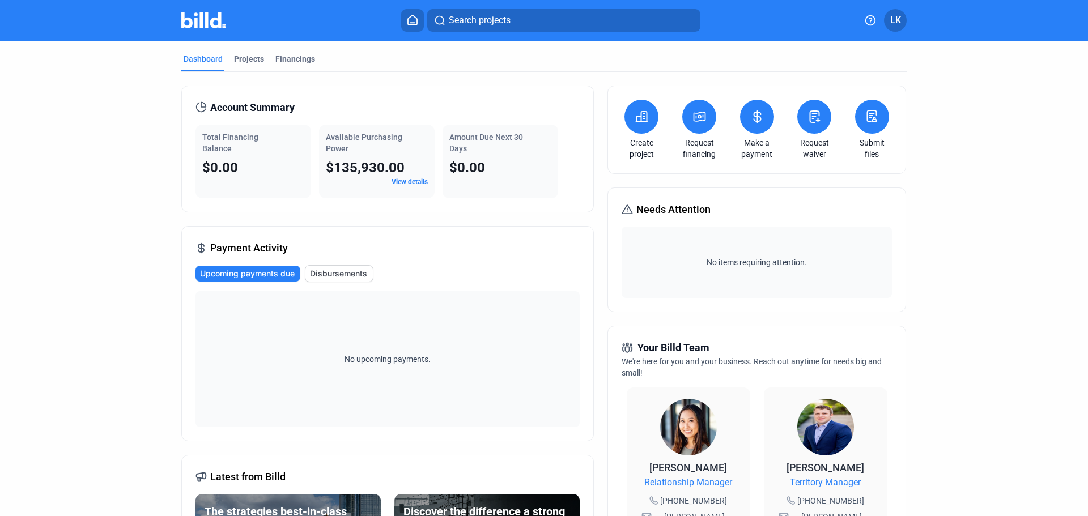
click at [265, 55] on div "Dashboard Projects Financings" at bounding box center [543, 62] width 725 height 18
click at [258, 57] on div "Projects" at bounding box center [249, 58] width 30 height 11
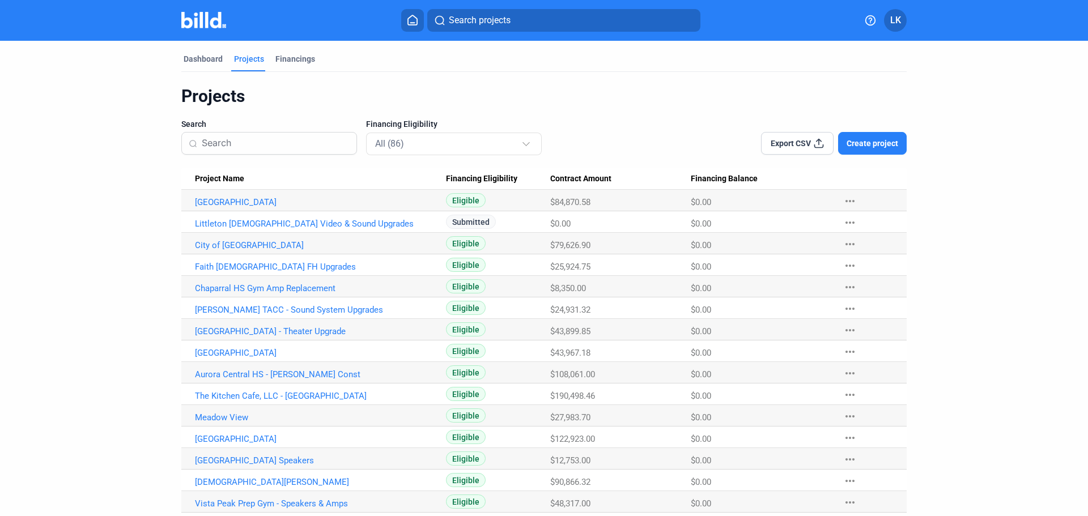
click at [232, 143] on input at bounding box center [276, 143] width 148 height 24
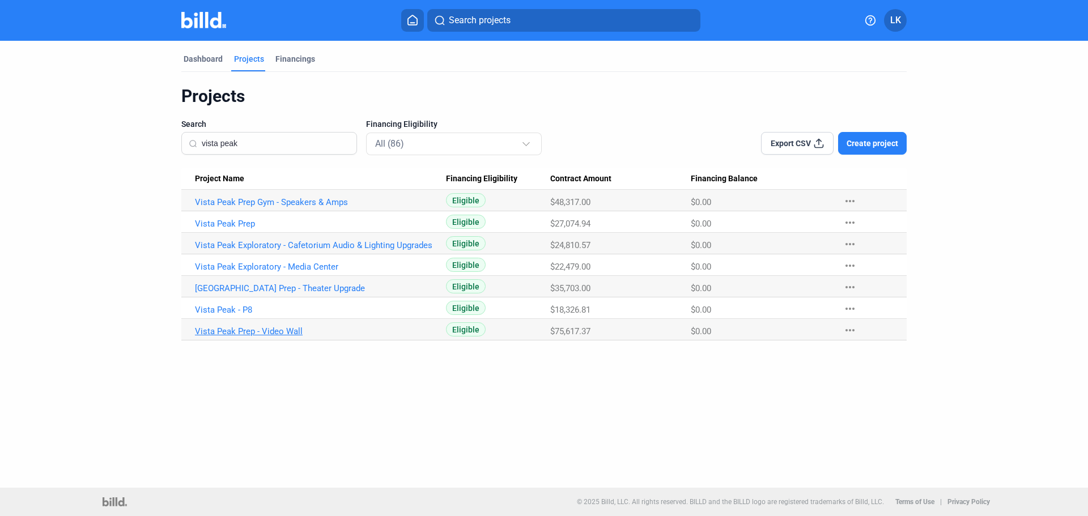
type input "vista peak"
click at [257, 332] on link "Vista Peak Prep - Video Wall" at bounding box center [320, 331] width 251 height 10
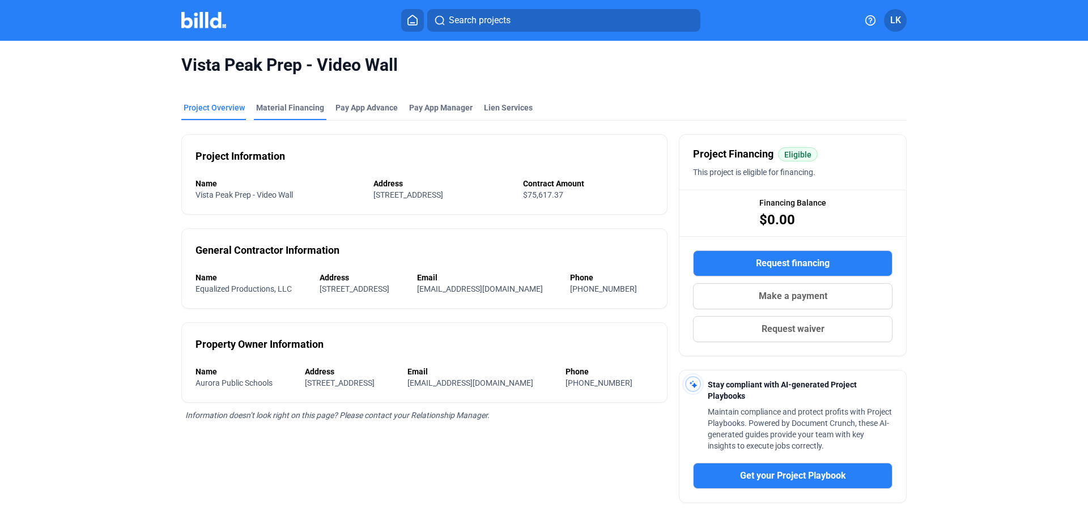
click at [269, 110] on div "Material Financing" at bounding box center [290, 107] width 68 height 11
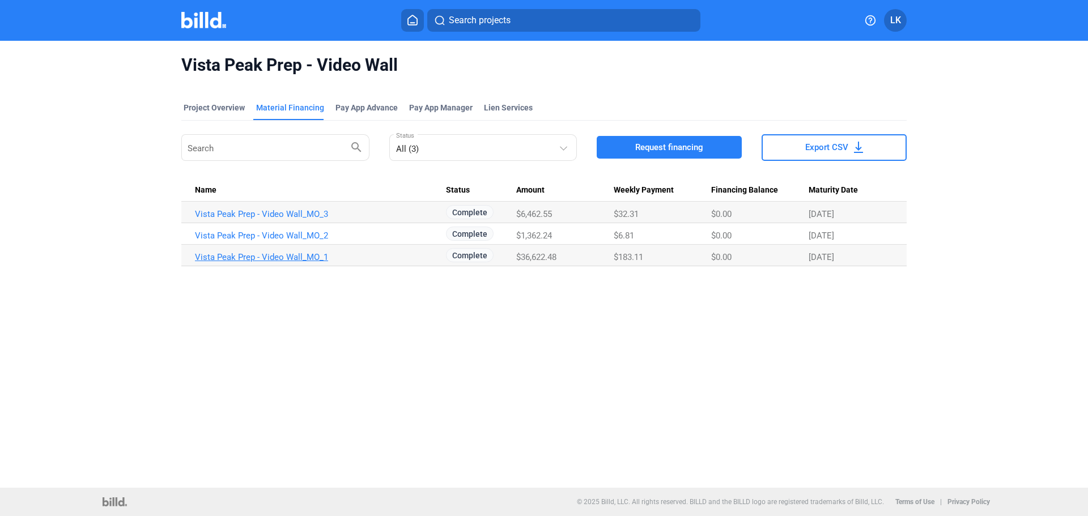
click at [272, 260] on link "Vista Peak Prep - Video Wall_MO_1" at bounding box center [320, 257] width 251 height 10
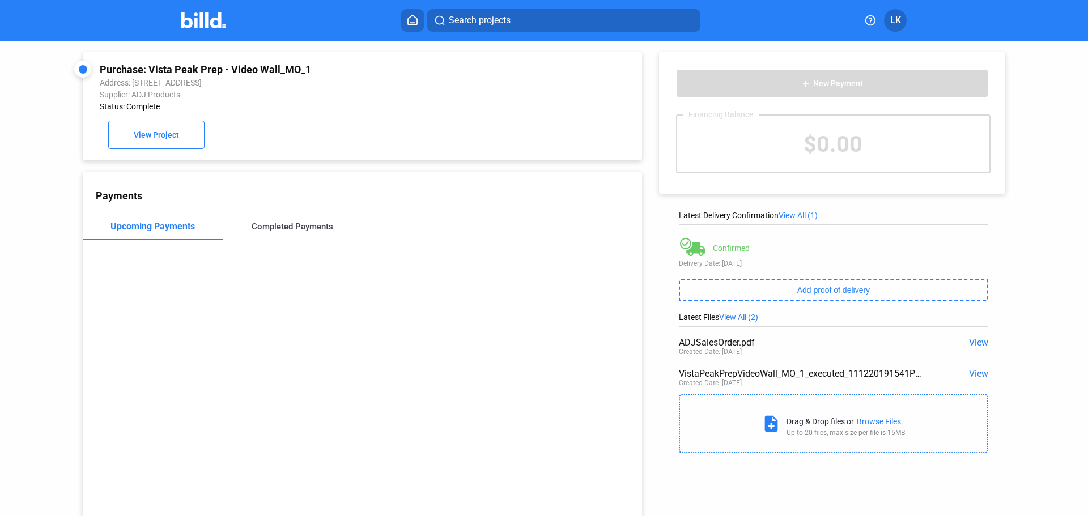
click at [292, 230] on div "Completed Payments" at bounding box center [293, 227] width 82 height 10
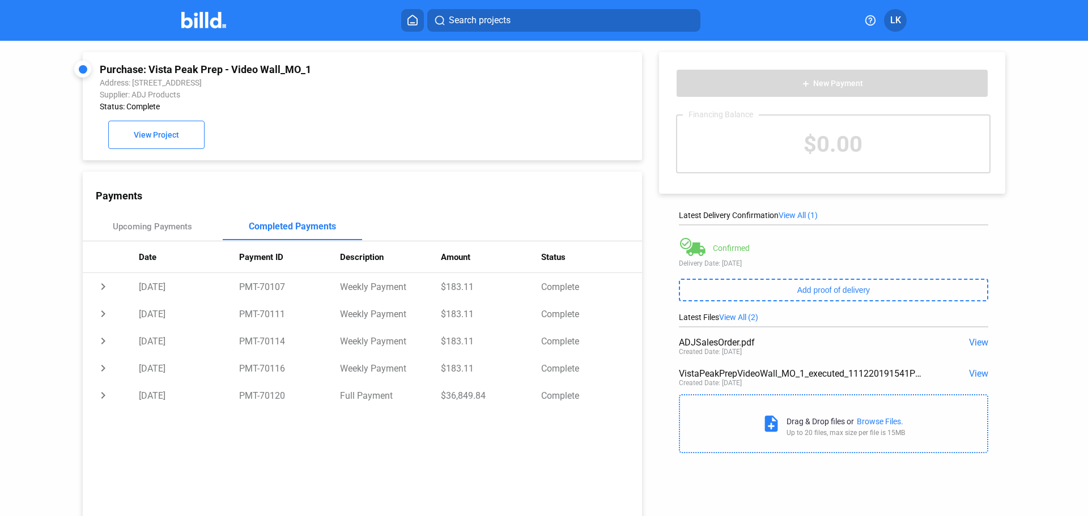
click at [969, 343] on span "View" at bounding box center [978, 342] width 19 height 11
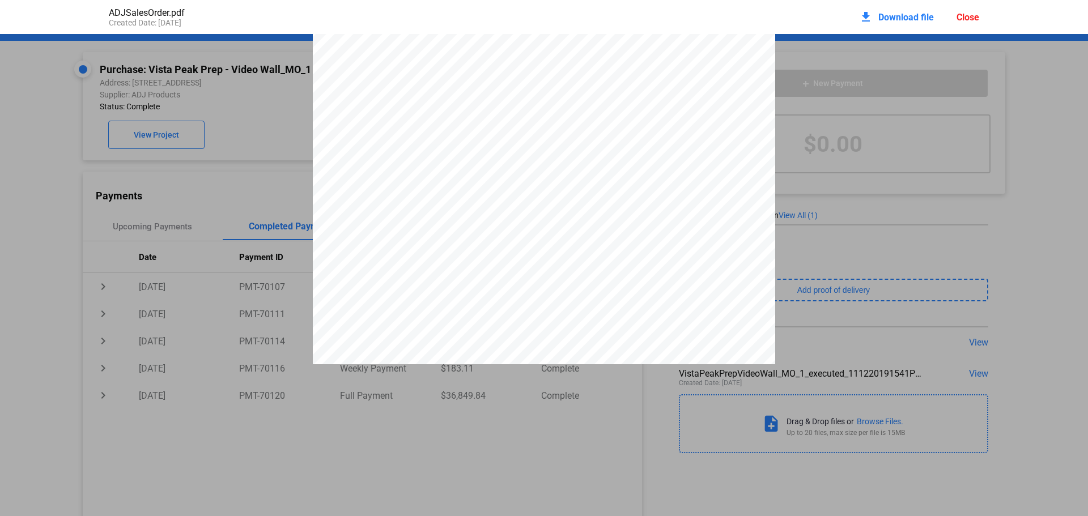
scroll to position [232, 0]
click at [963, 15] on div "Close" at bounding box center [968, 17] width 23 height 11
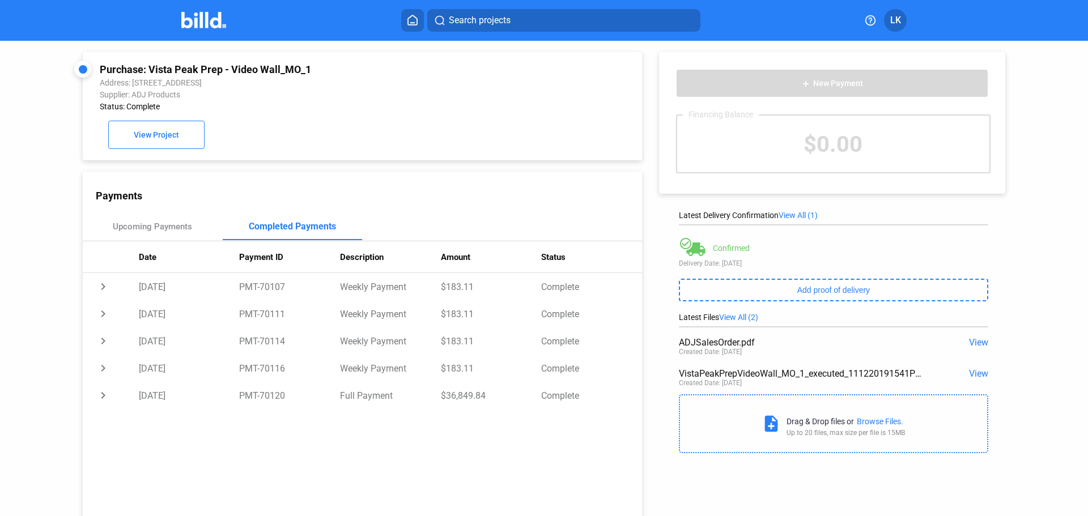
click at [468, 24] on span "Search projects" at bounding box center [480, 21] width 62 height 14
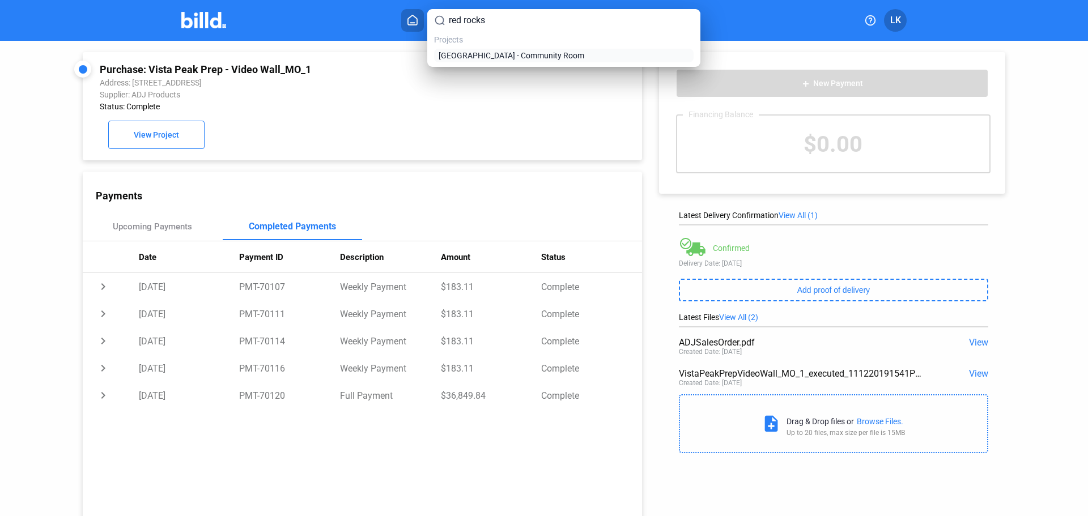
type input "red rocks"
click at [480, 50] on span "[GEOGRAPHIC_DATA] - Community Room" at bounding box center [512, 55] width 146 height 11
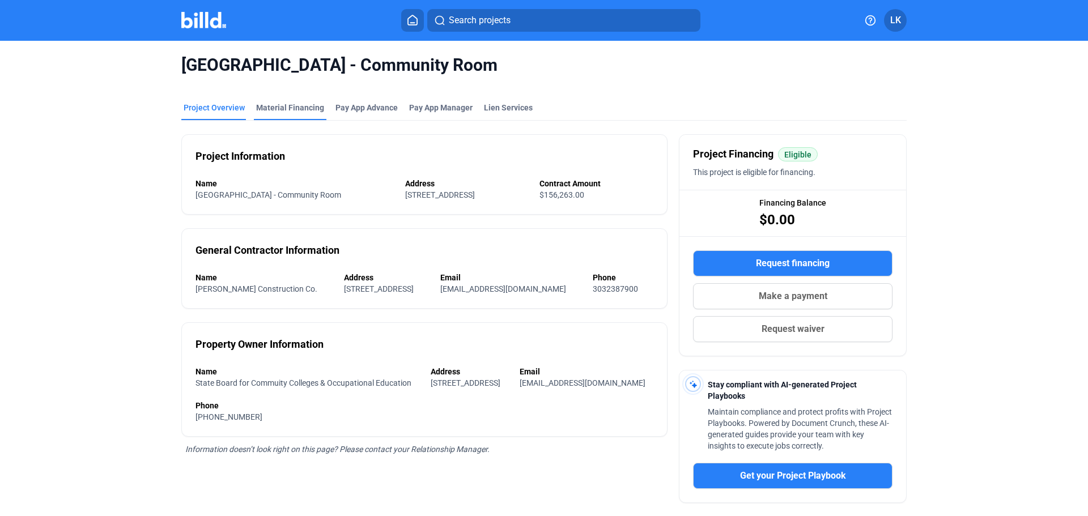
click at [256, 108] on div "Material Financing" at bounding box center [290, 107] width 68 height 11
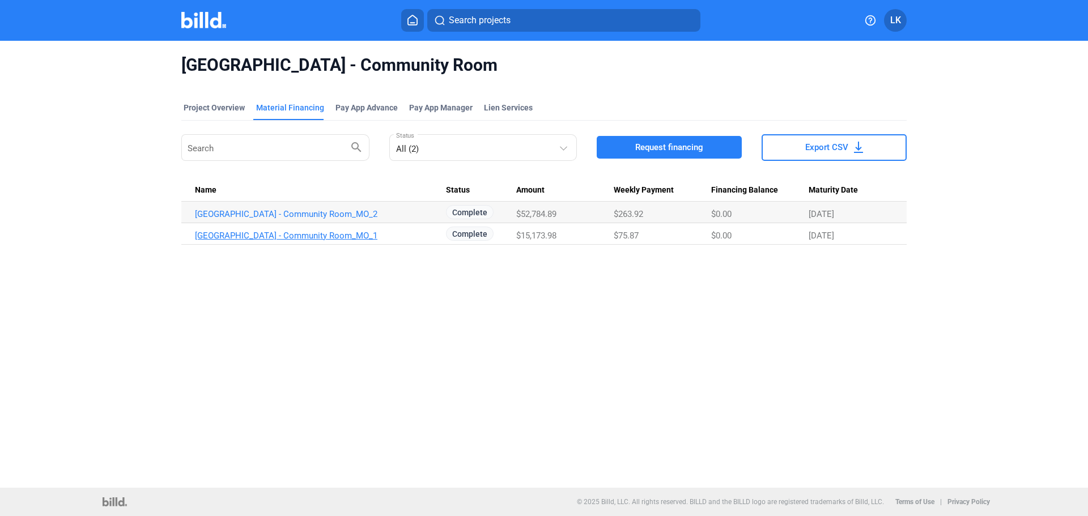
click at [398, 239] on link "[GEOGRAPHIC_DATA] - Community Room_MO_1" at bounding box center [320, 236] width 251 height 10
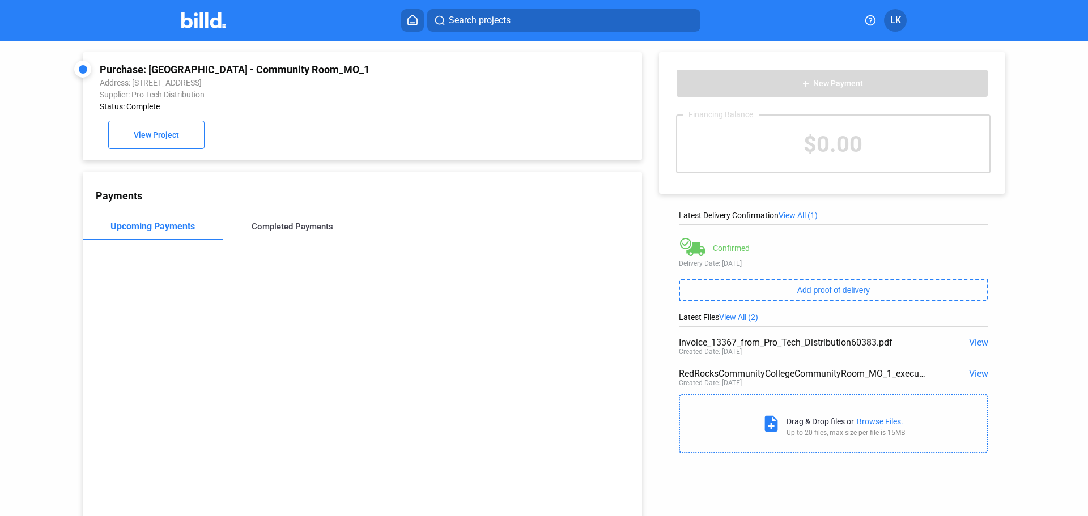
click at [267, 232] on div "Completed Payments" at bounding box center [293, 227] width 82 height 10
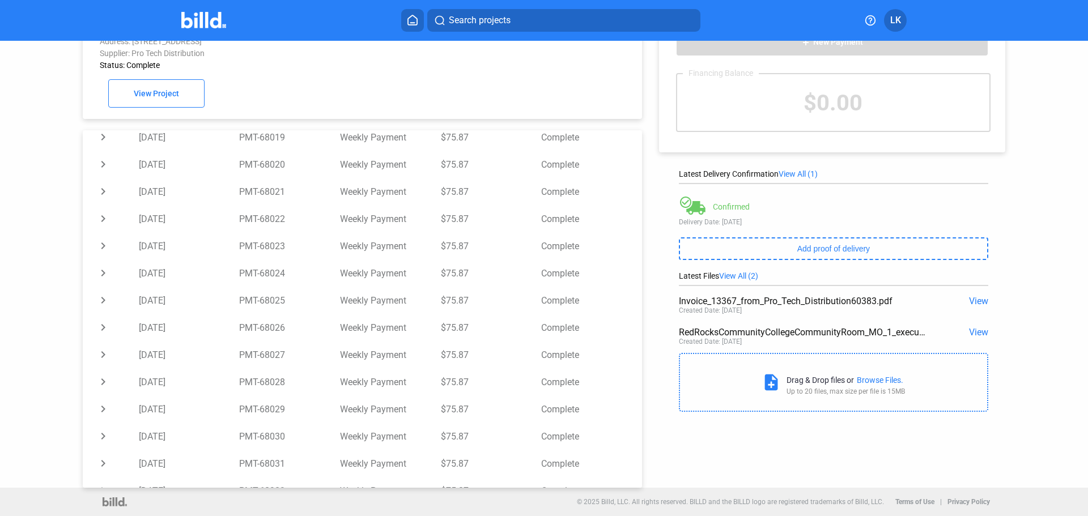
scroll to position [94, 0]
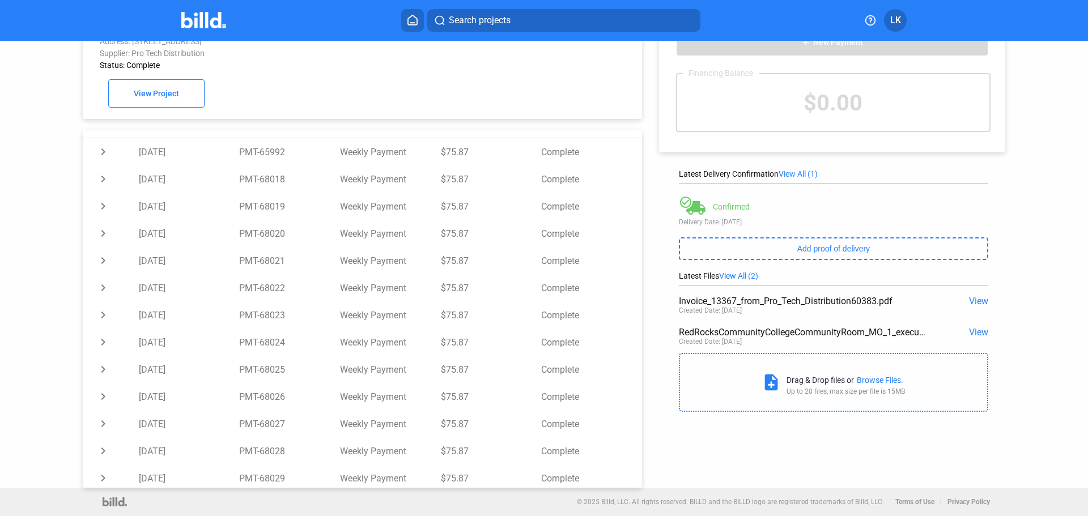
click at [982, 330] on span "View" at bounding box center [978, 332] width 19 height 11
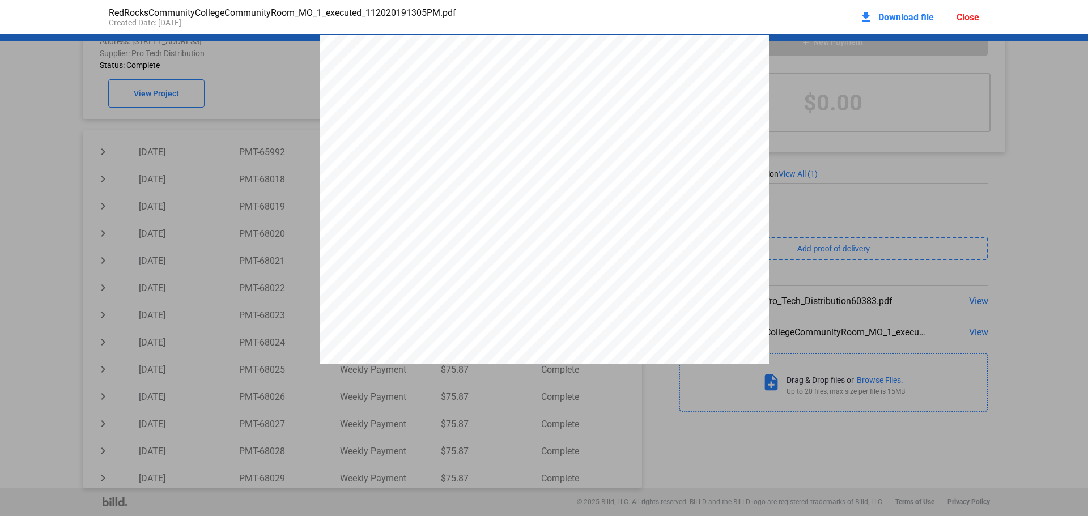
scroll to position [6, 0]
click at [975, 17] on div "Close" at bounding box center [968, 17] width 23 height 11
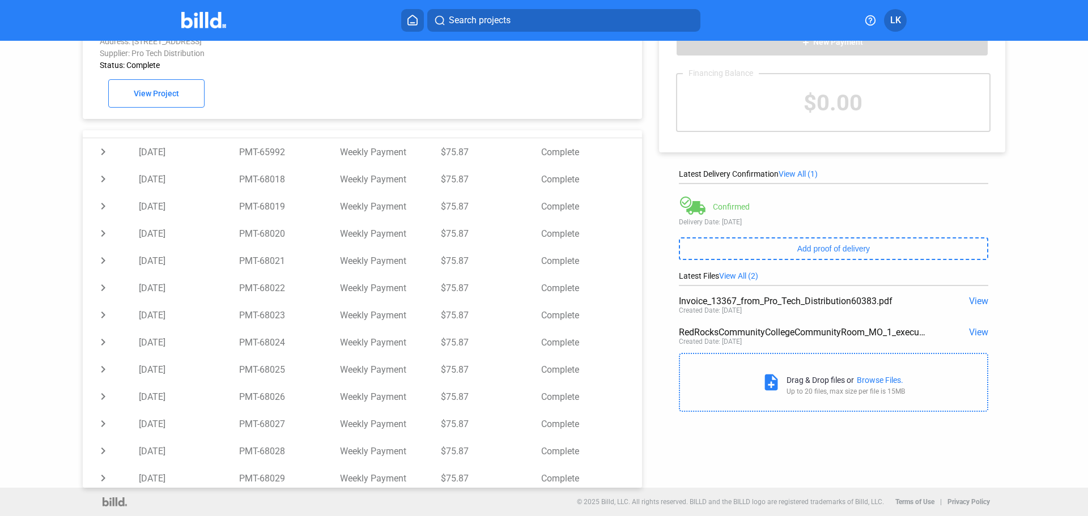
click at [979, 303] on span "View" at bounding box center [978, 301] width 19 height 11
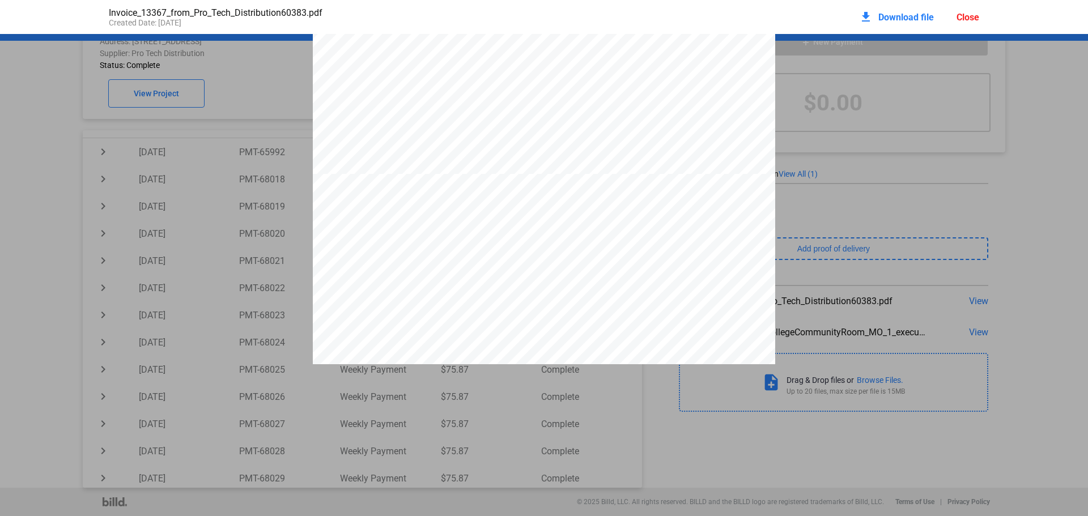
scroll to position [459, 0]
click at [967, 15] on div "Close" at bounding box center [968, 17] width 23 height 11
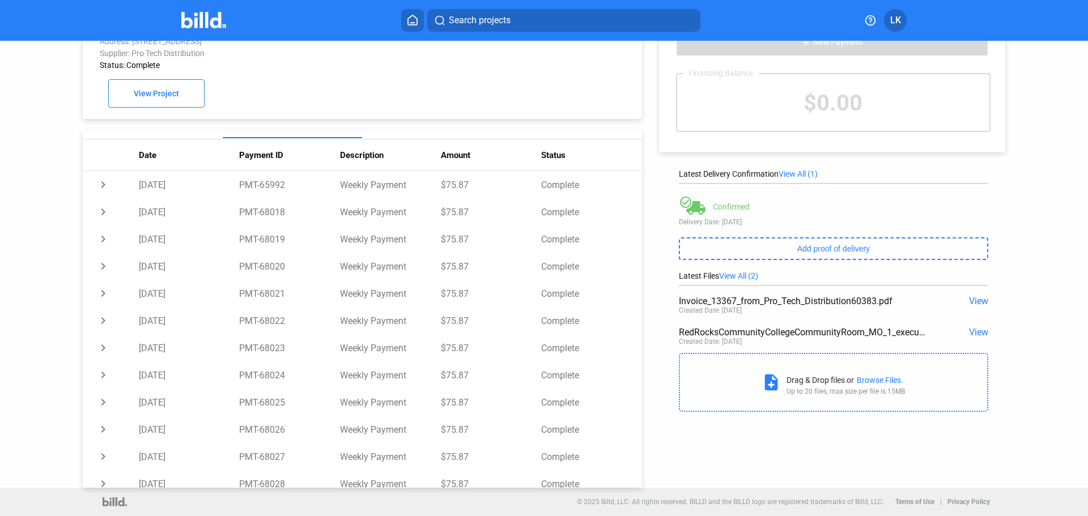
scroll to position [0, 0]
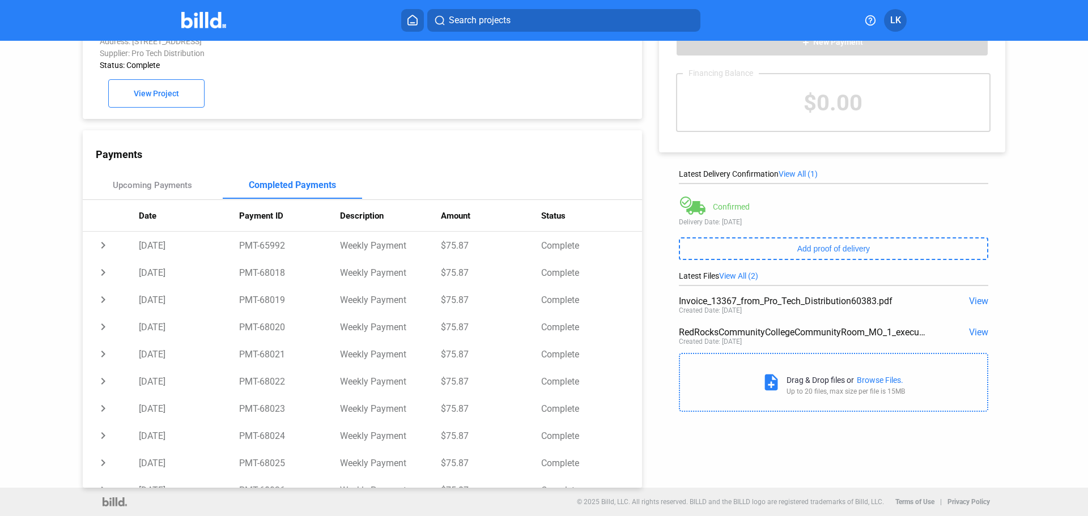
click at [486, 26] on span "Search projects" at bounding box center [480, 21] width 62 height 14
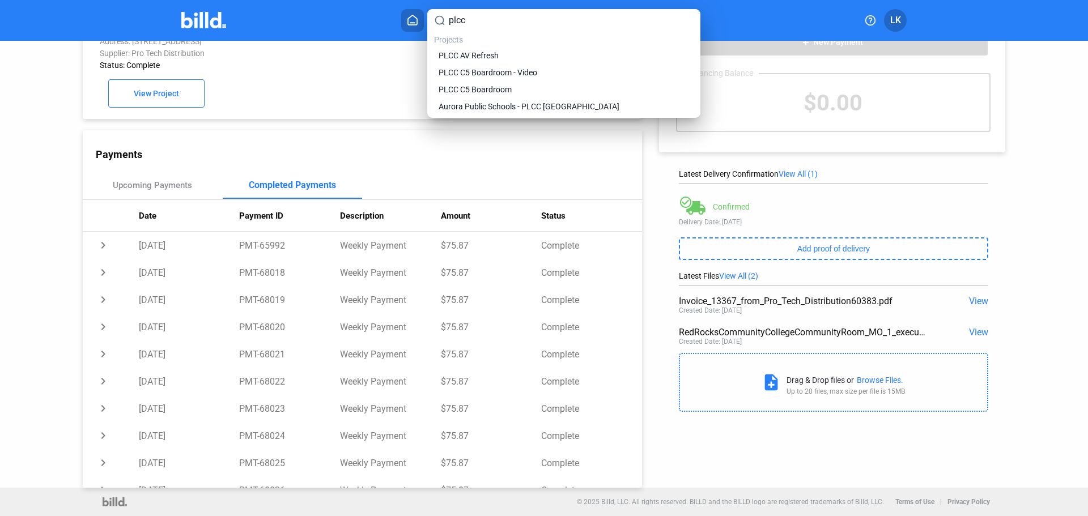
type input "plcc"
click at [489, 58] on span "PLCC AV Refresh" at bounding box center [469, 55] width 60 height 11
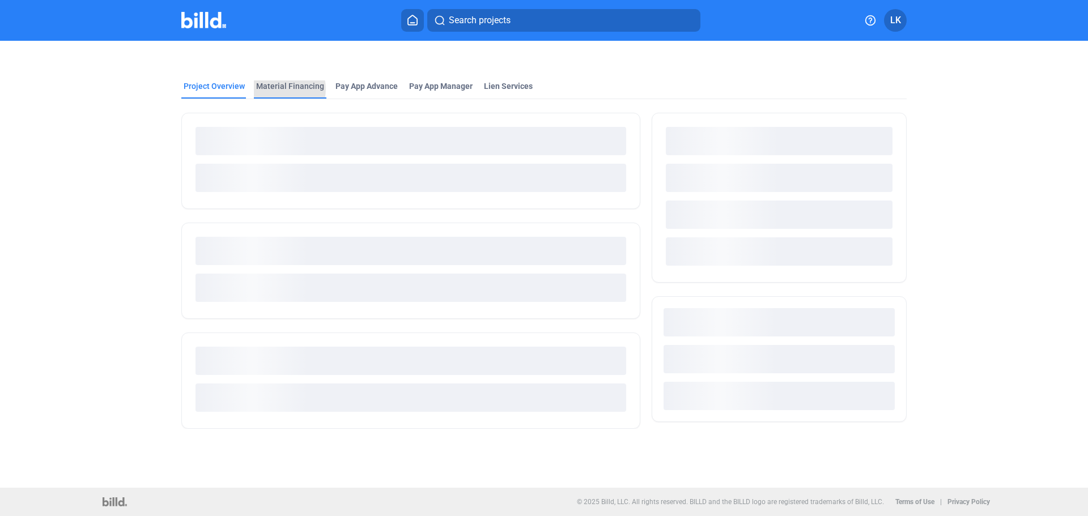
click at [275, 89] on div "Material Financing" at bounding box center [290, 85] width 68 height 11
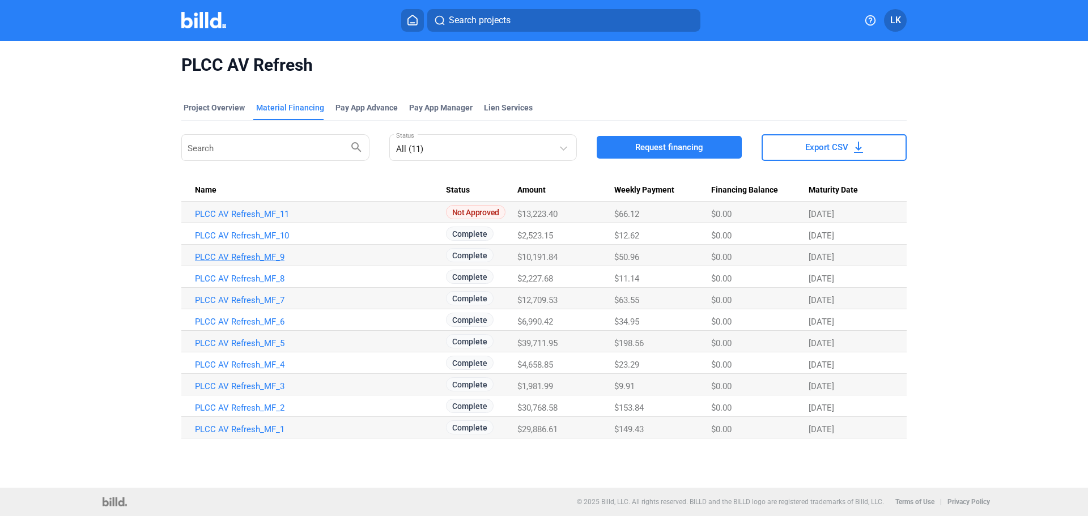
click at [261, 252] on link "PLCC AV Refresh_MF_9" at bounding box center [320, 257] width 251 height 10
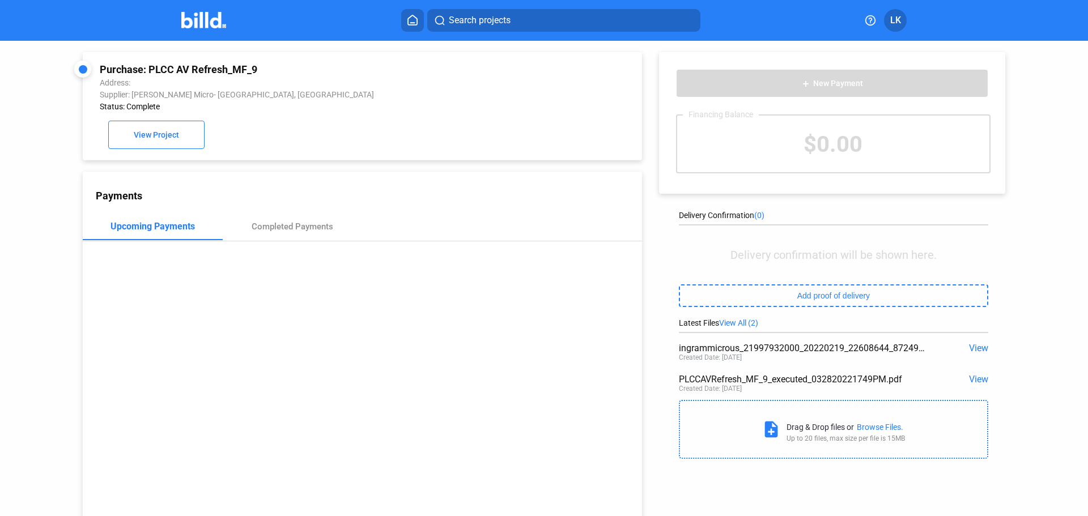
click at [980, 380] on span "View" at bounding box center [978, 379] width 19 height 11
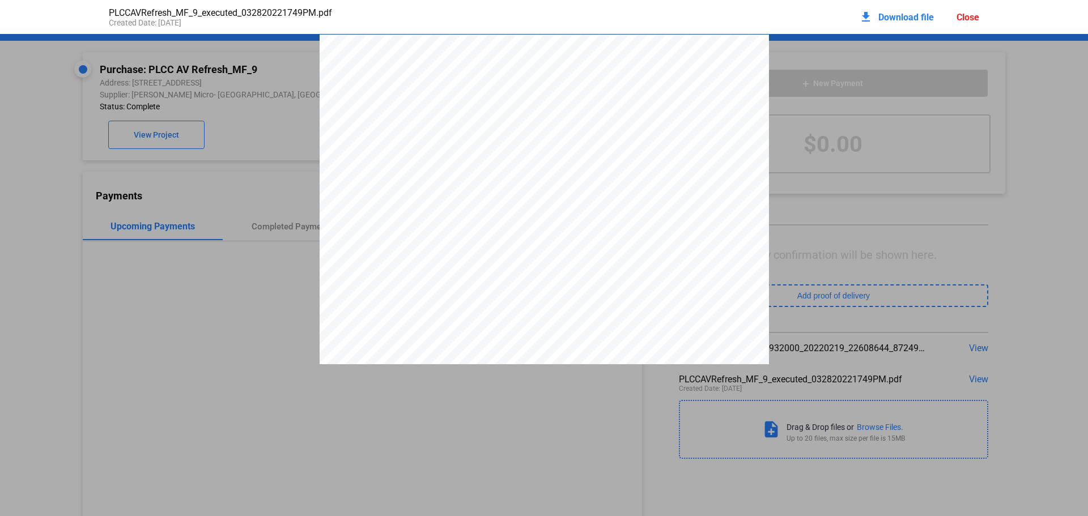
click at [969, 14] on div "Close" at bounding box center [968, 17] width 23 height 11
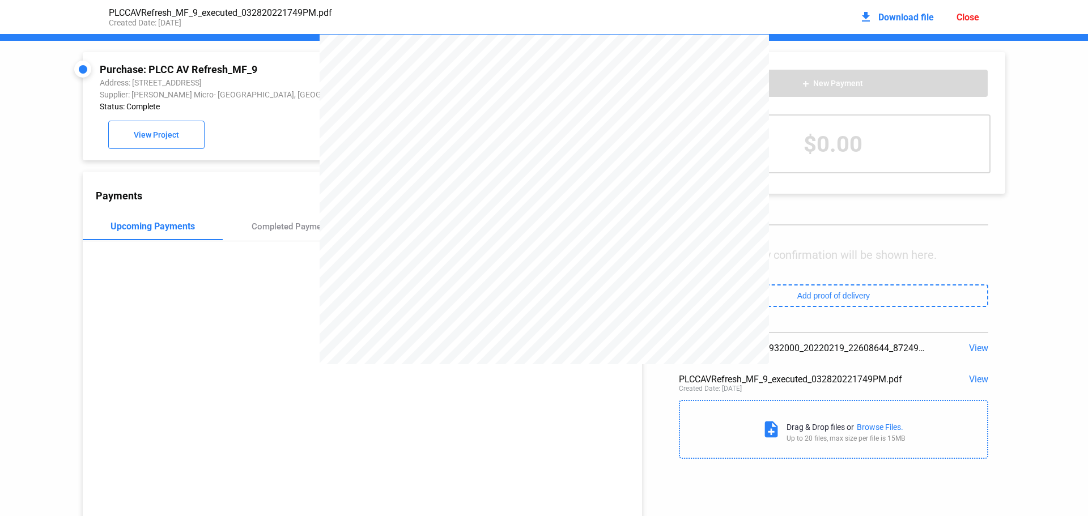
scroll to position [6, 0]
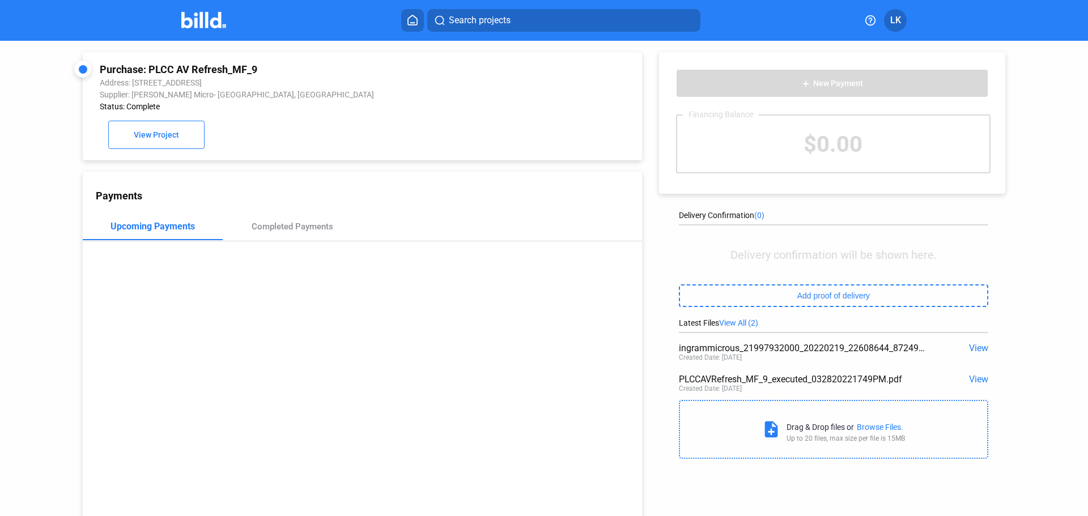
click at [971, 347] on span "View" at bounding box center [978, 348] width 19 height 11
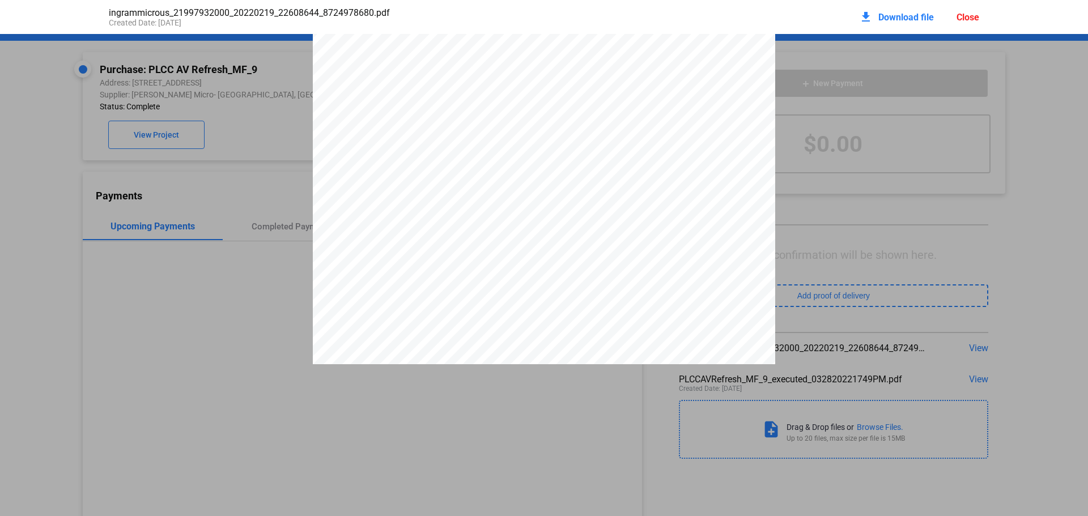
scroll to position [279, 0]
click at [963, 19] on div "Close" at bounding box center [968, 17] width 23 height 11
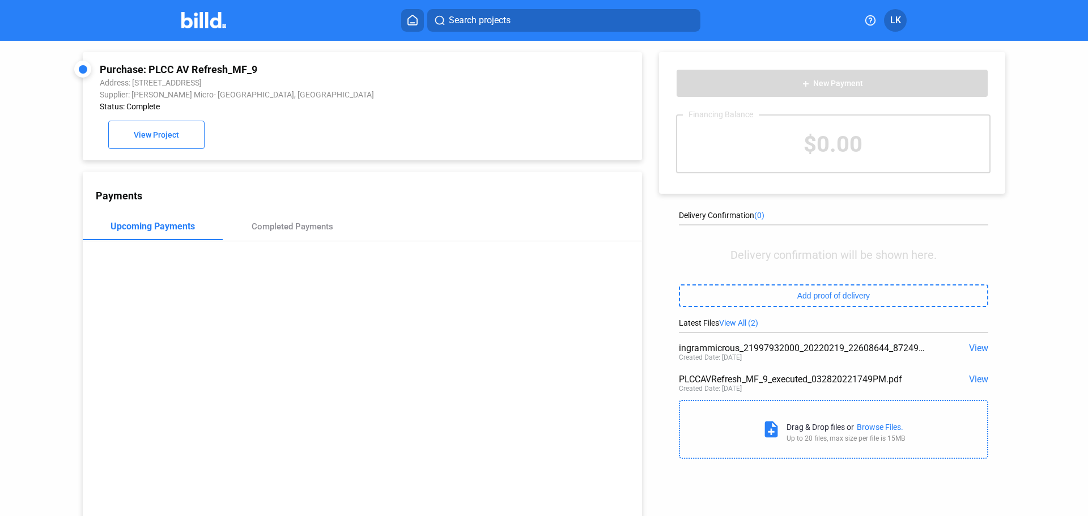
click at [978, 349] on span "View" at bounding box center [978, 348] width 19 height 11
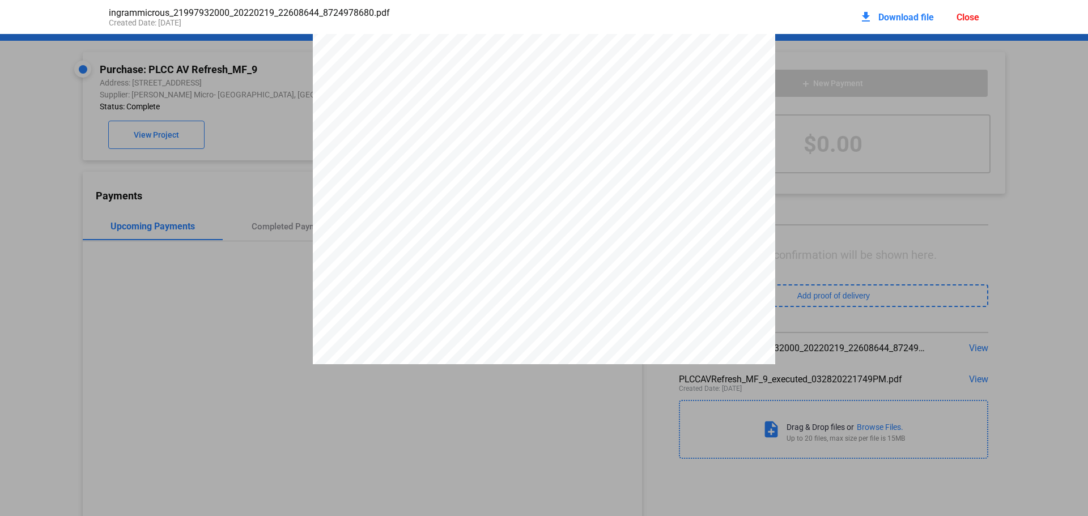
scroll to position [119, 0]
click at [974, 19] on div "Close" at bounding box center [968, 17] width 23 height 11
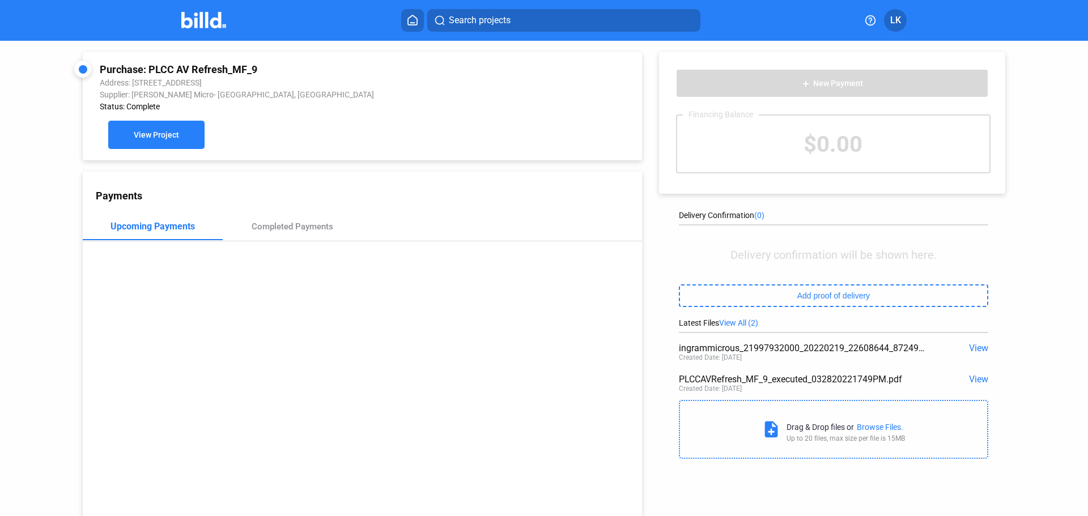
click at [143, 131] on button "View Project" at bounding box center [156, 135] width 96 height 28
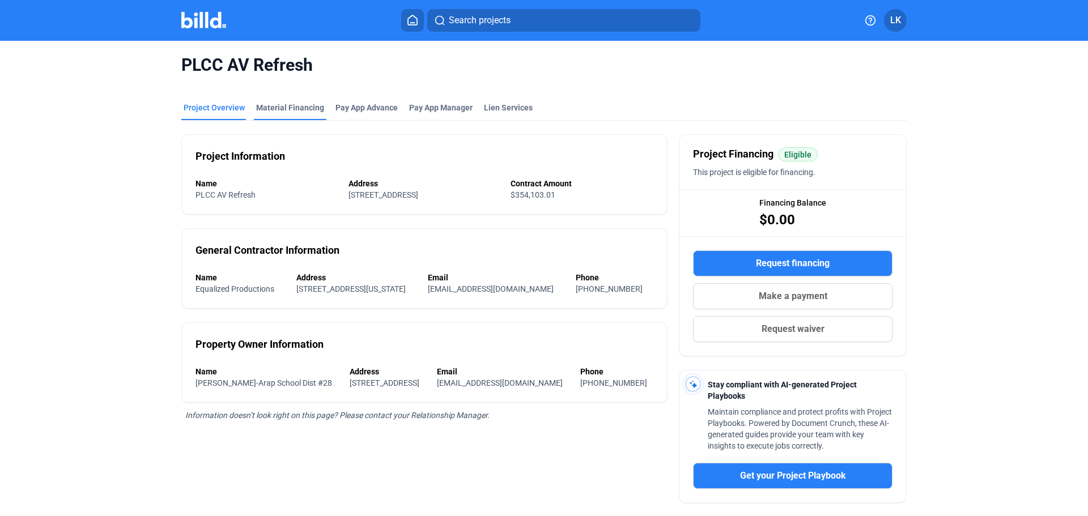
click at [298, 109] on div "Material Financing" at bounding box center [290, 107] width 68 height 11
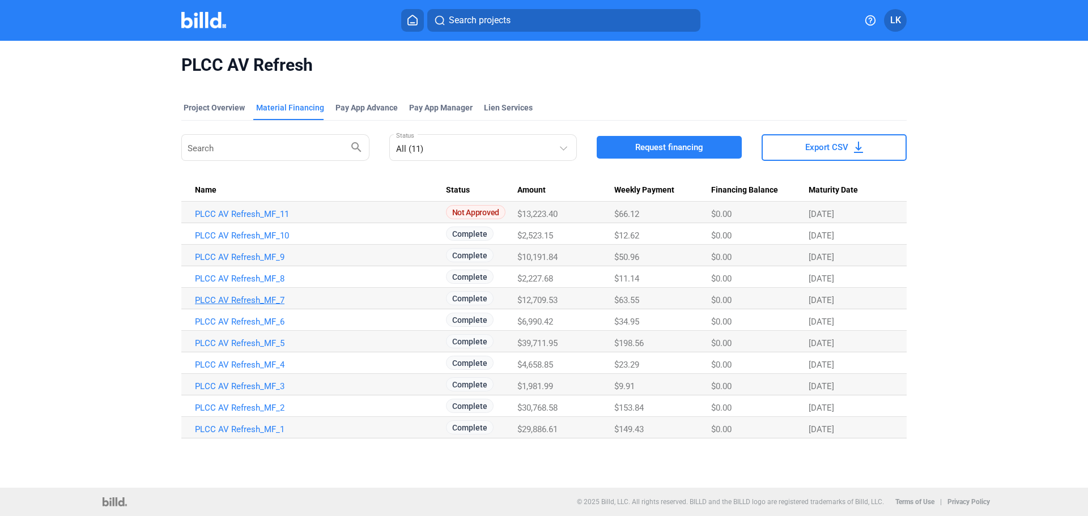
click at [279, 296] on link "PLCC AV Refresh_MF_7" at bounding box center [320, 300] width 251 height 10
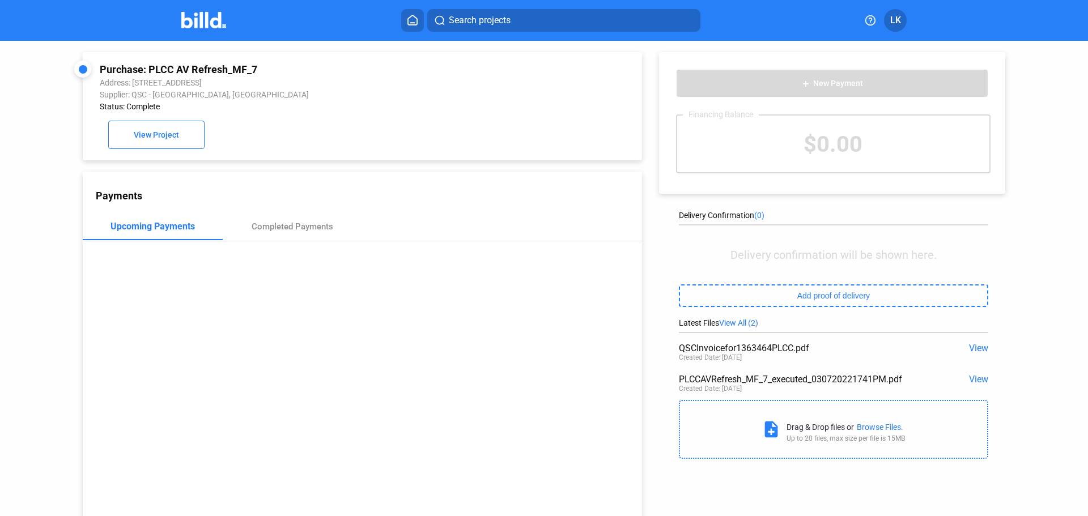
click at [978, 349] on span "View" at bounding box center [978, 348] width 19 height 11
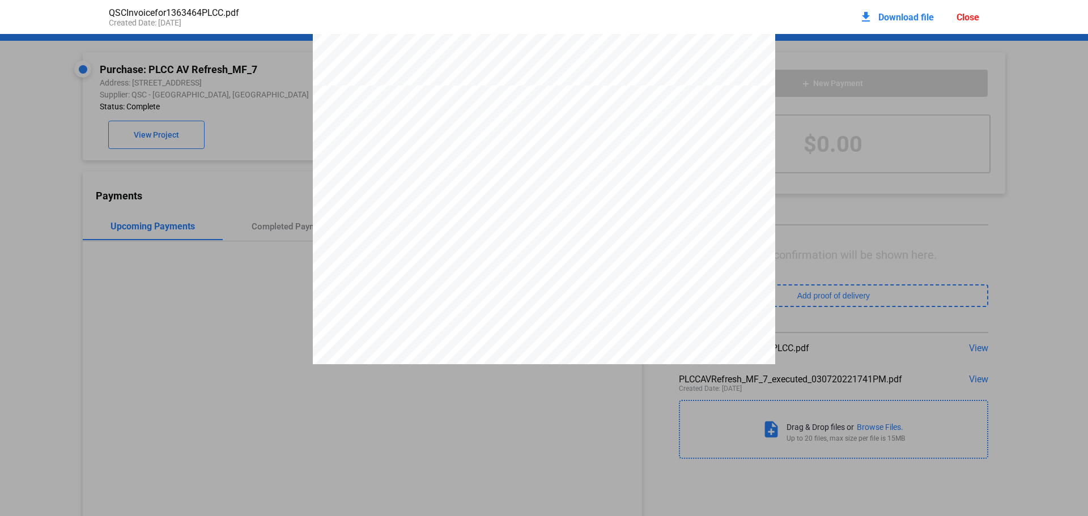
scroll to position [487, 0]
click at [980, 20] on div "QSCInvoicefor1363464PLCC.pdf Created Date: [DATE] download Download file Close" at bounding box center [543, 17] width 893 height 34
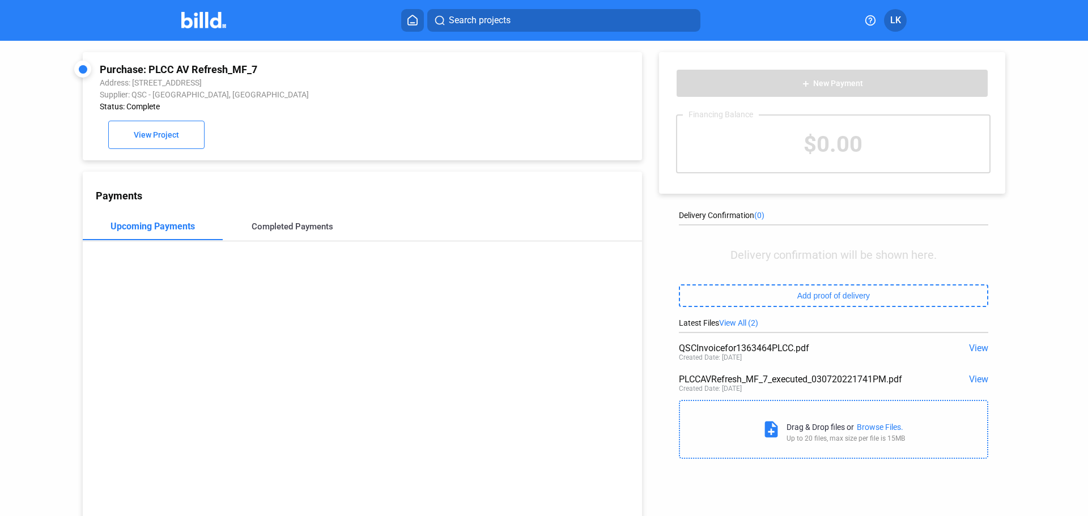
click at [271, 236] on div "Completed Payments" at bounding box center [293, 226] width 140 height 27
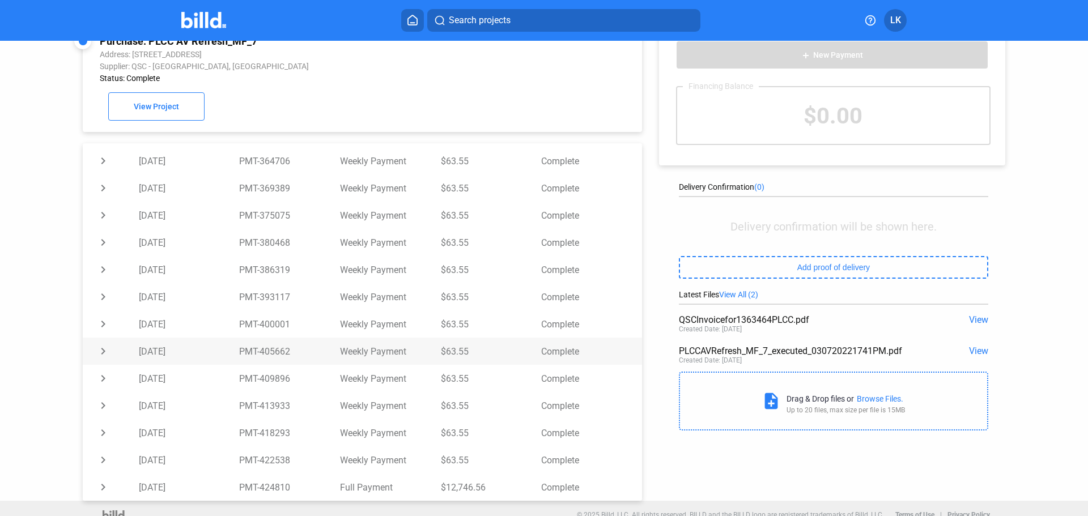
scroll to position [44, 0]
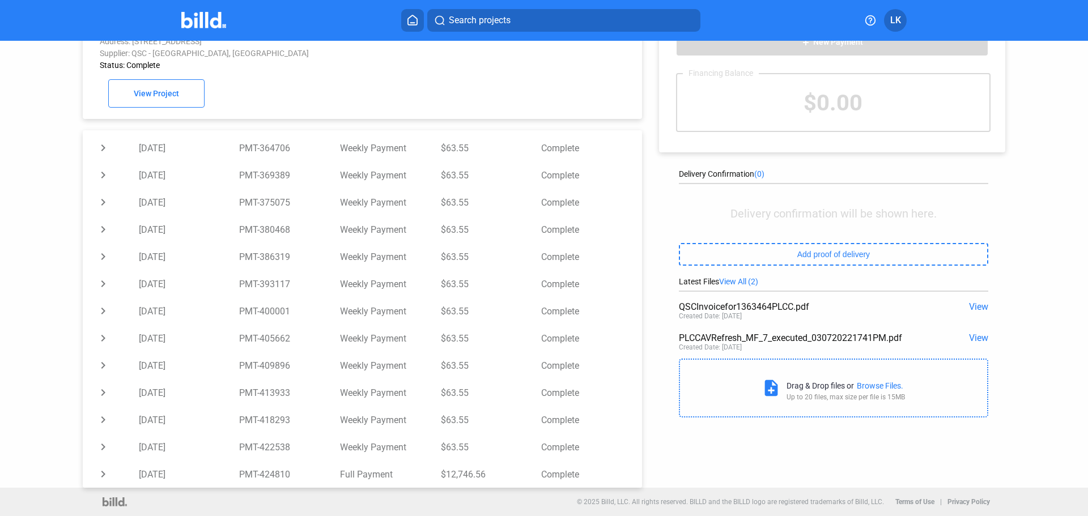
click at [969, 310] on span "View" at bounding box center [978, 306] width 19 height 11
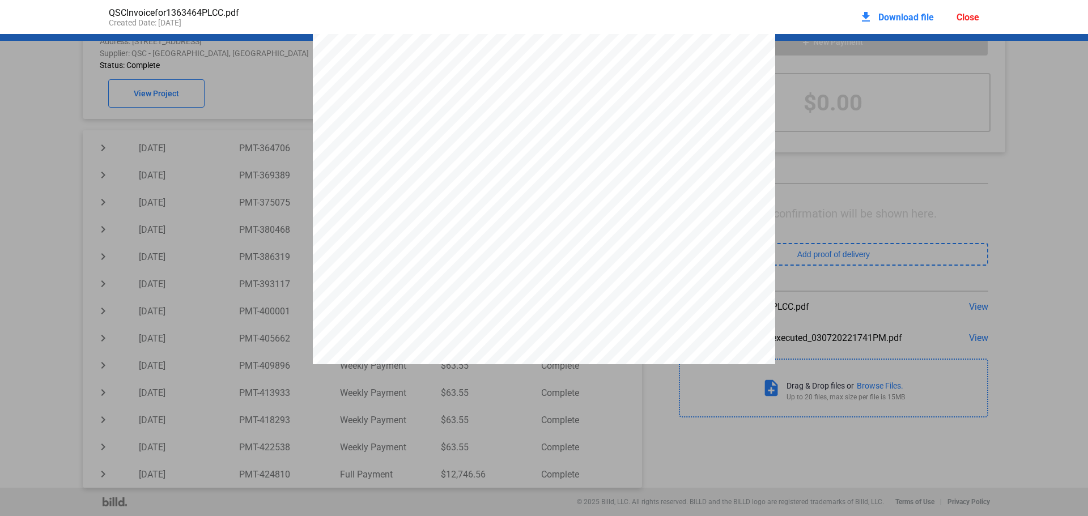
scroll to position [289, 0]
drag, startPoint x: 621, startPoint y: 234, endPoint x: 569, endPoint y: 234, distance: 52.1
click at [569, 234] on div "Page 1 of 2 For Your Consideration: Please retain your original packing materia…" at bounding box center [544, 45] width 462 height 598
click at [967, 16] on div "Close" at bounding box center [968, 17] width 23 height 11
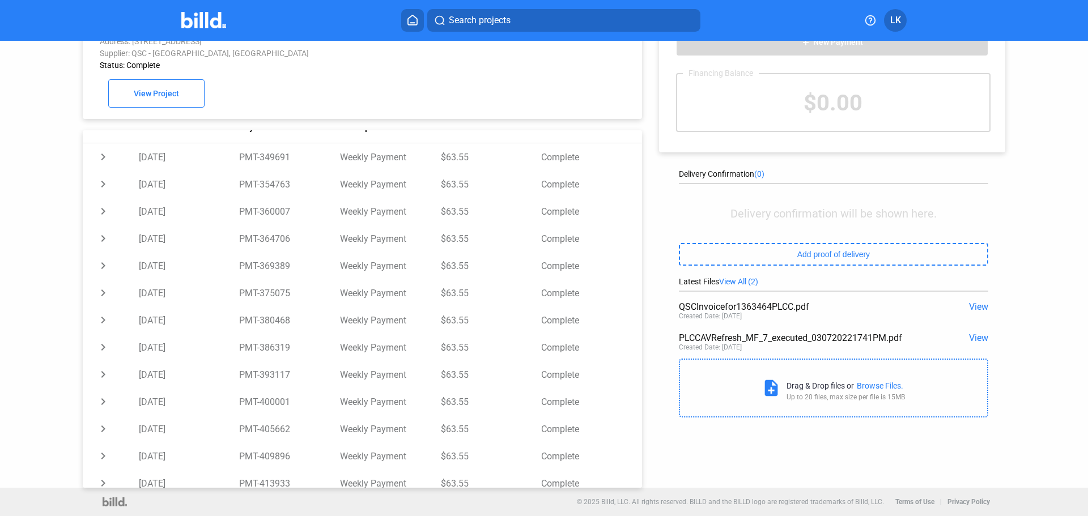
scroll to position [0, 0]
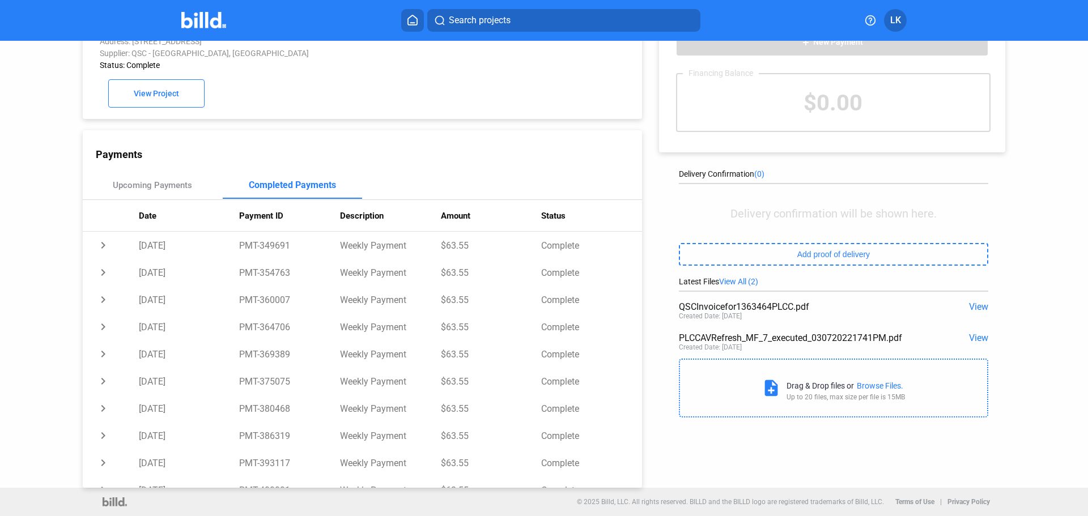
click at [494, 12] on button "Search projects" at bounding box center [563, 20] width 273 height 23
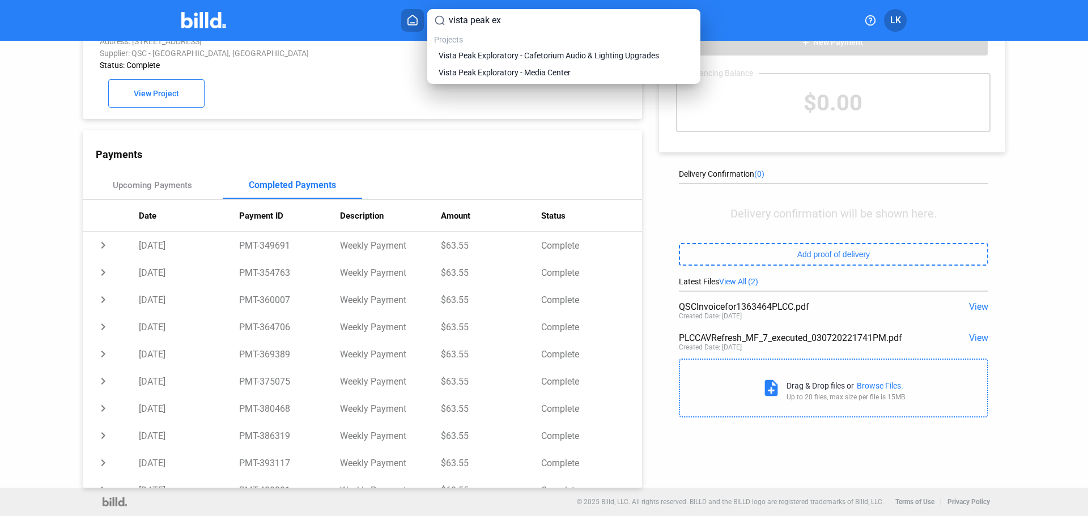
type input "vista peak ex"
click at [507, 59] on span "Vista Peak Exploratory - Cafetorium Audio & Lighting Upgrades" at bounding box center [549, 55] width 220 height 11
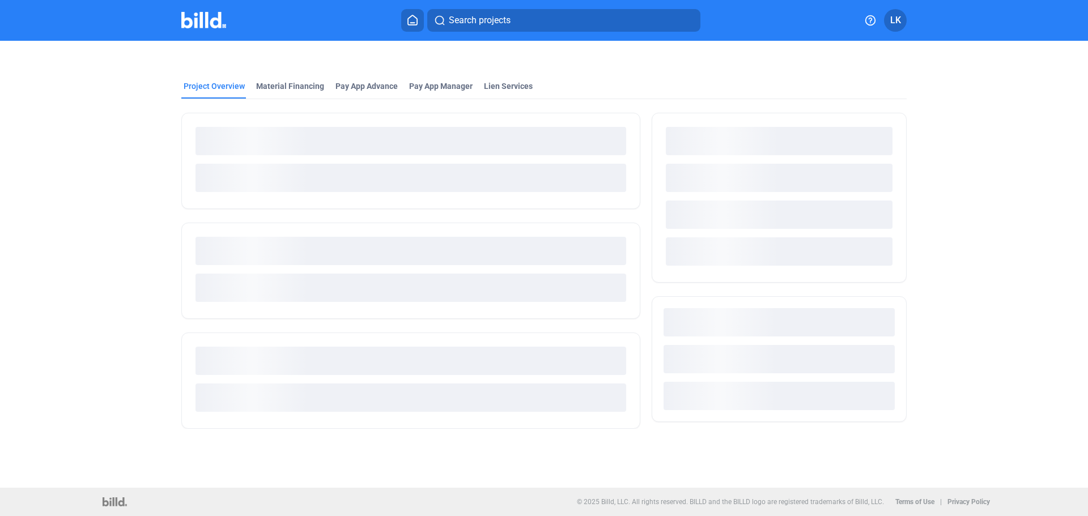
click at [500, 18] on span "Search projects" at bounding box center [480, 21] width 62 height 14
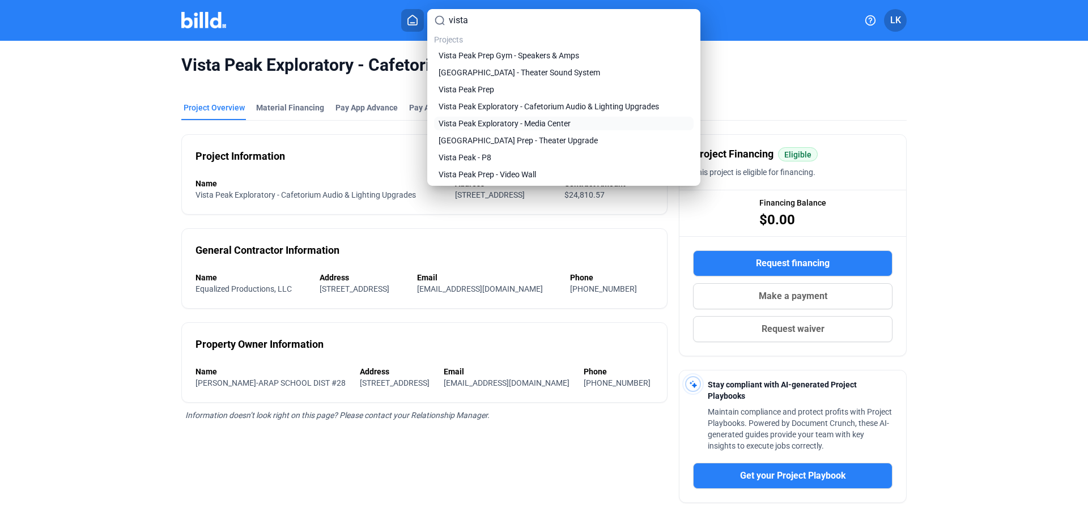
type input "vista"
click at [479, 118] on span "Vista Peak Exploratory - Media Center" at bounding box center [505, 123] width 132 height 11
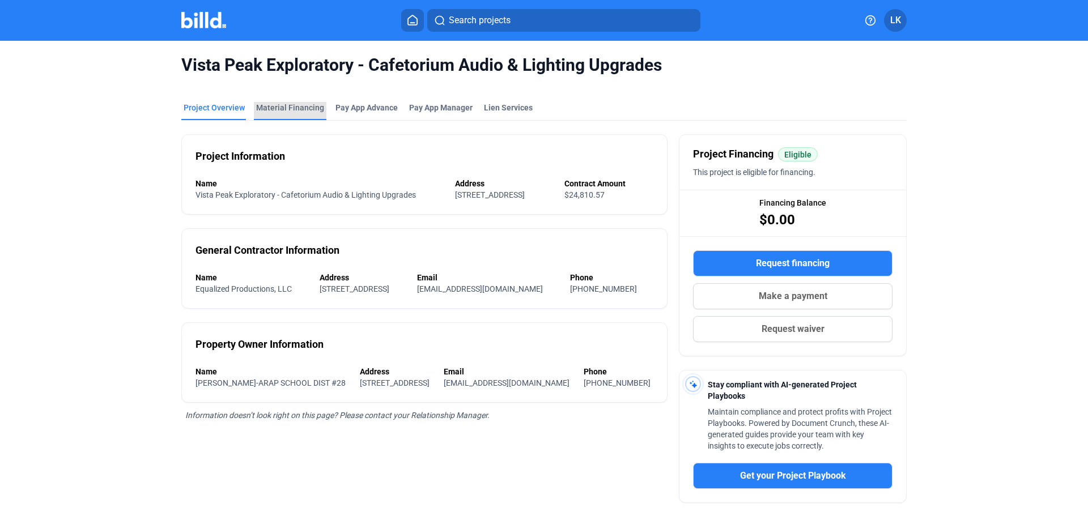
click at [312, 113] on div "Material Financing" at bounding box center [290, 107] width 68 height 11
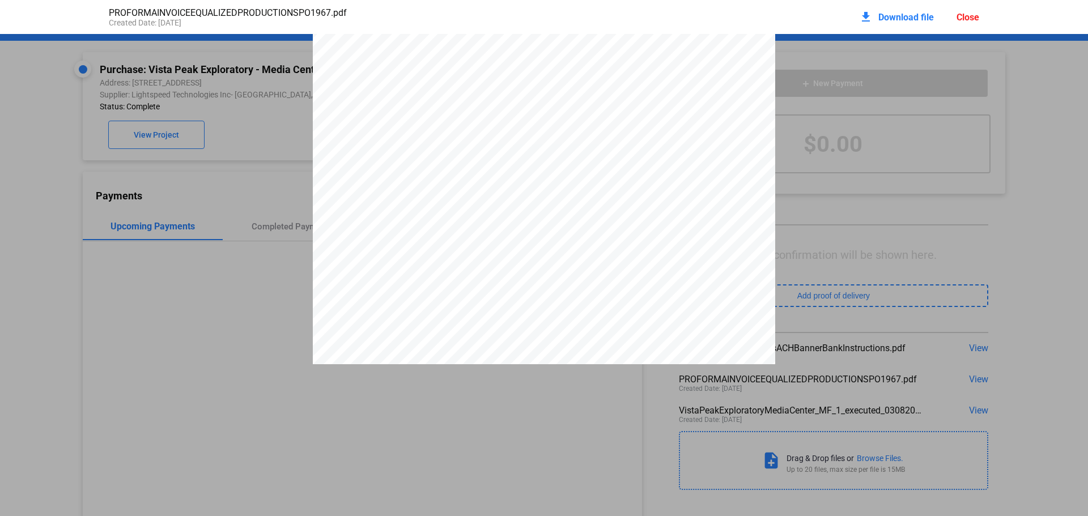
scroll to position [279, 0]
click at [970, 17] on div "Close" at bounding box center [968, 17] width 23 height 11
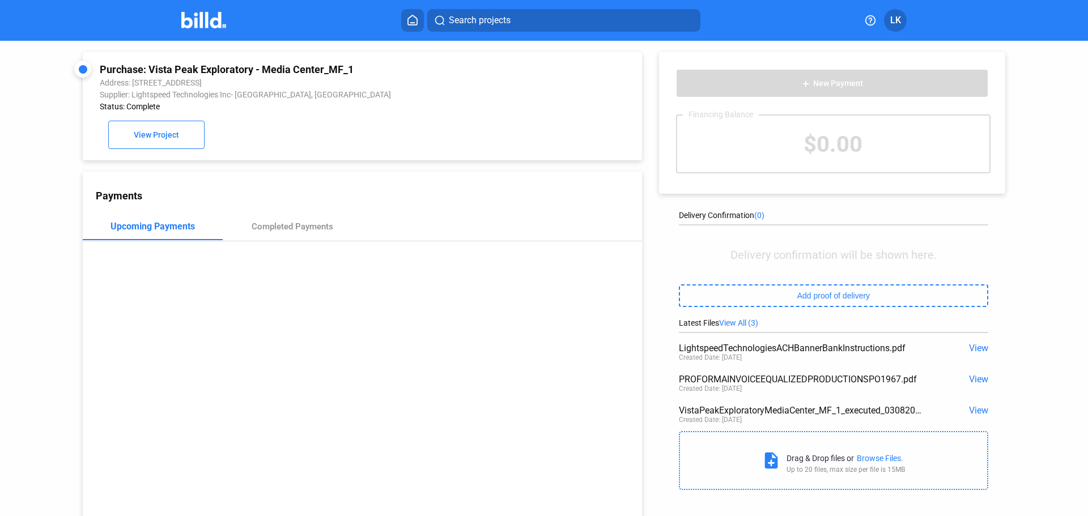
click at [485, 26] on span "Search projects" at bounding box center [480, 21] width 62 height 14
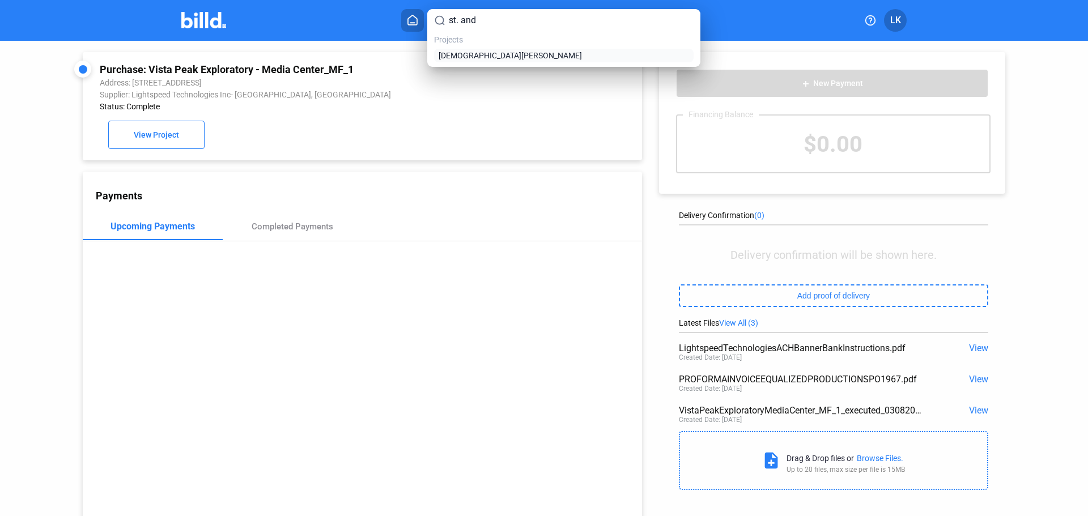
type input "st. and"
click at [498, 56] on span "[DEMOGRAPHIC_DATA][PERSON_NAME]" at bounding box center [510, 55] width 143 height 11
